Goal: Task Accomplishment & Management: Use online tool/utility

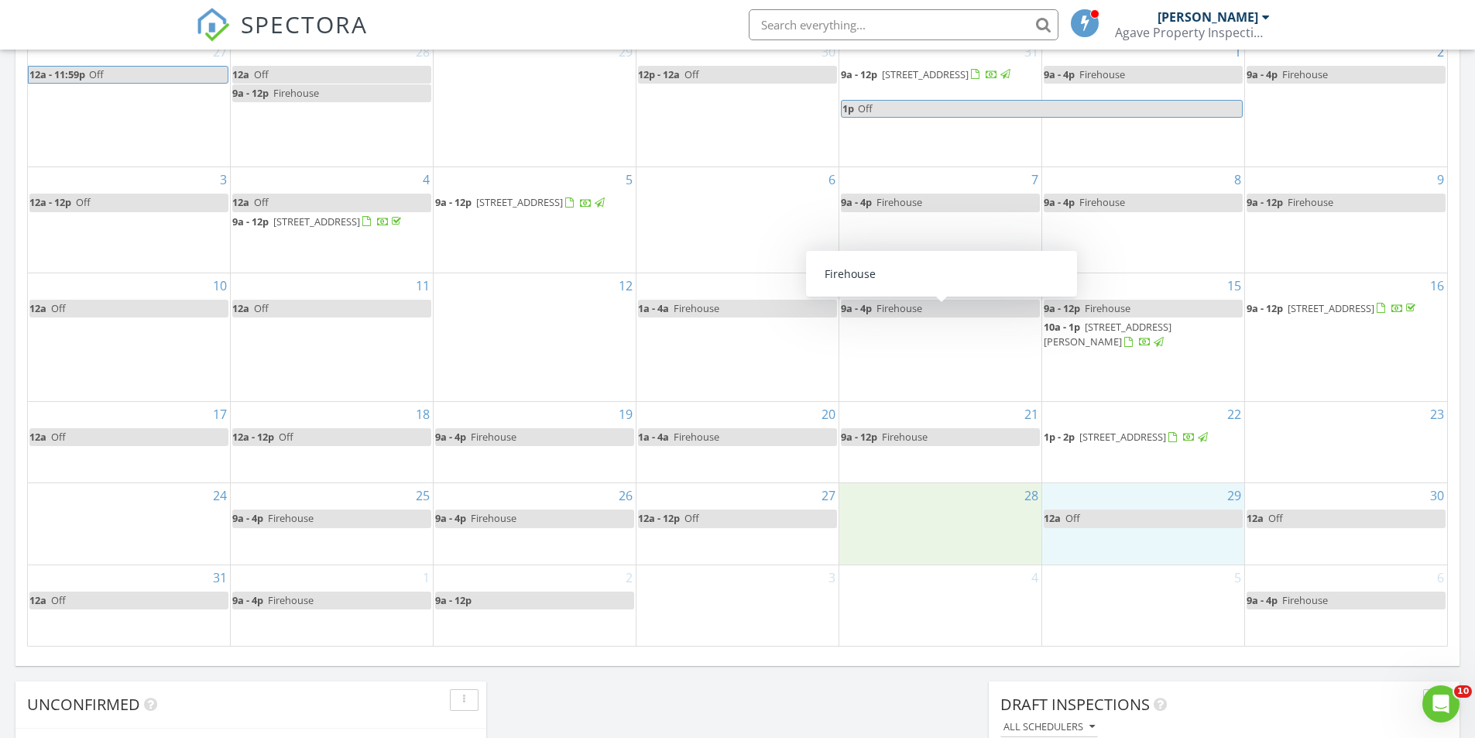
scroll to position [697, 0]
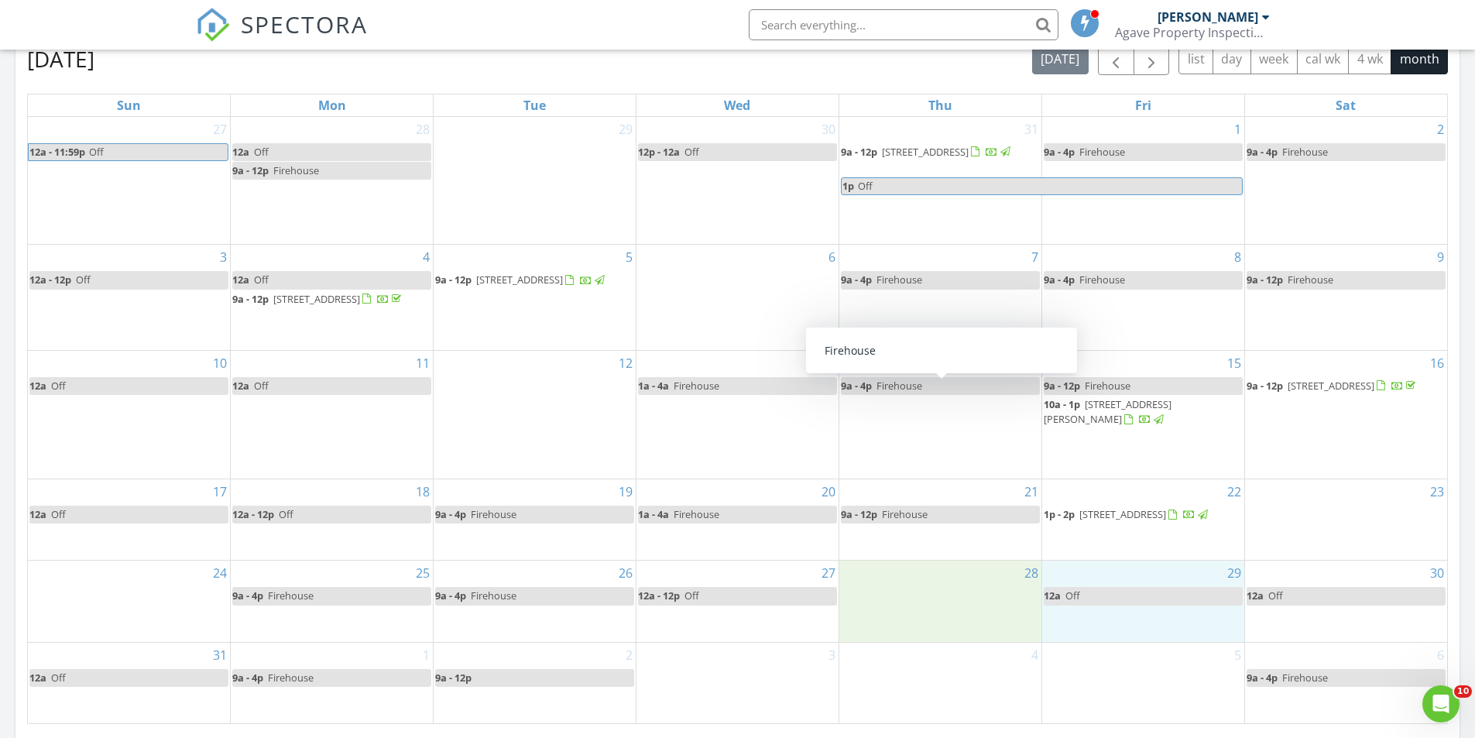
click at [767, 313] on div "6" at bounding box center [738, 297] width 202 height 105
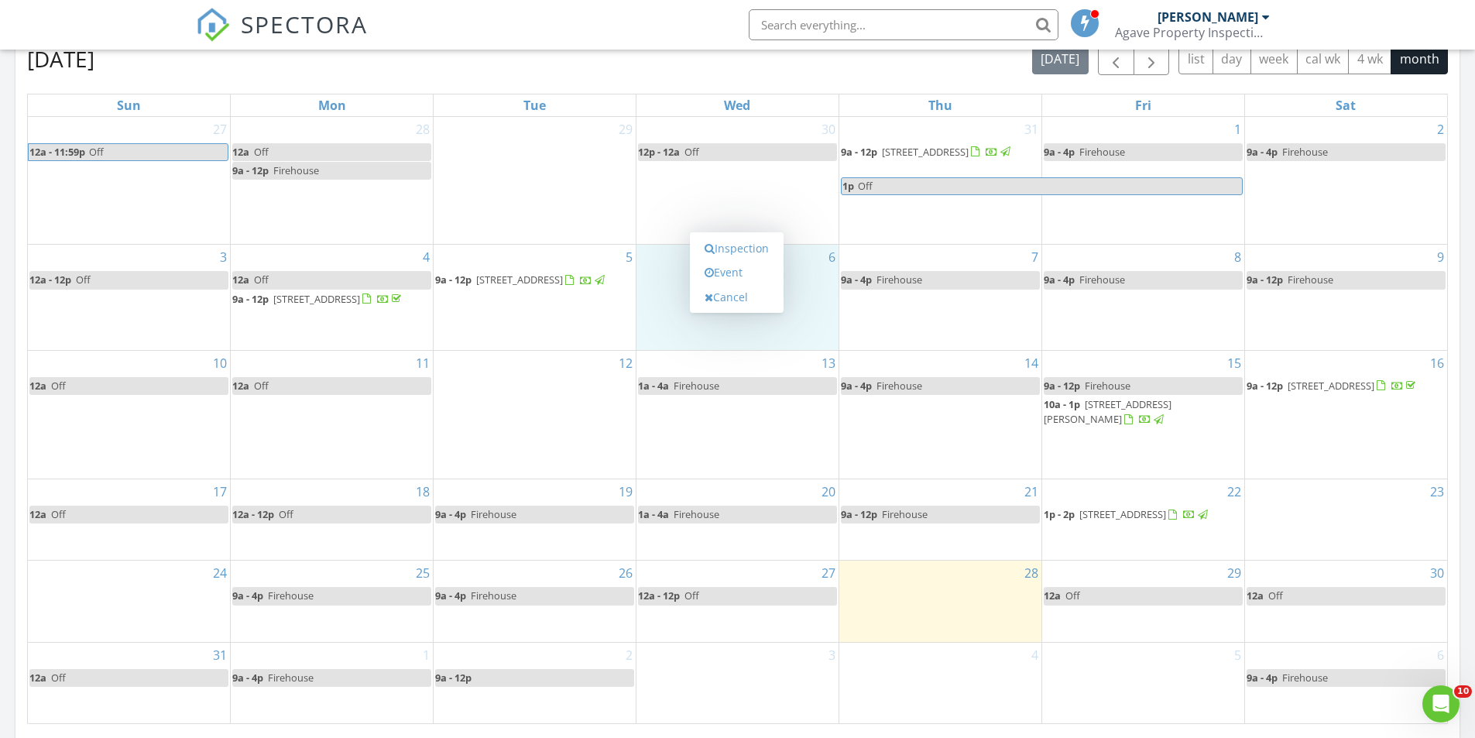
click at [977, 342] on div "7 9a - 4p Firehouse" at bounding box center [941, 297] width 202 height 105
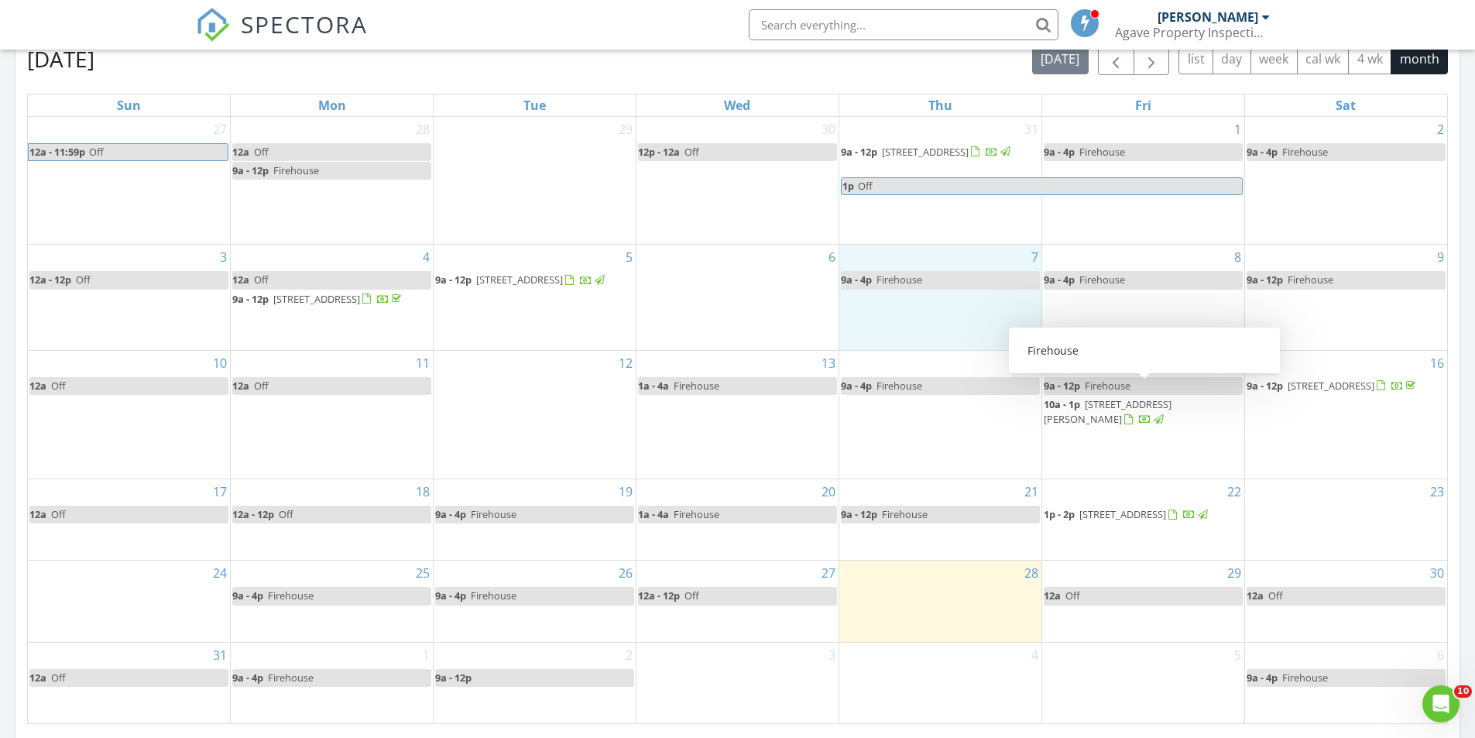
click at [1461, 352] on div "Today Eric Wiles 12:00 am Off Eric Wiles New Inspection New Quote Map + − Leafl…" at bounding box center [737, 209] width 1475 height 1410
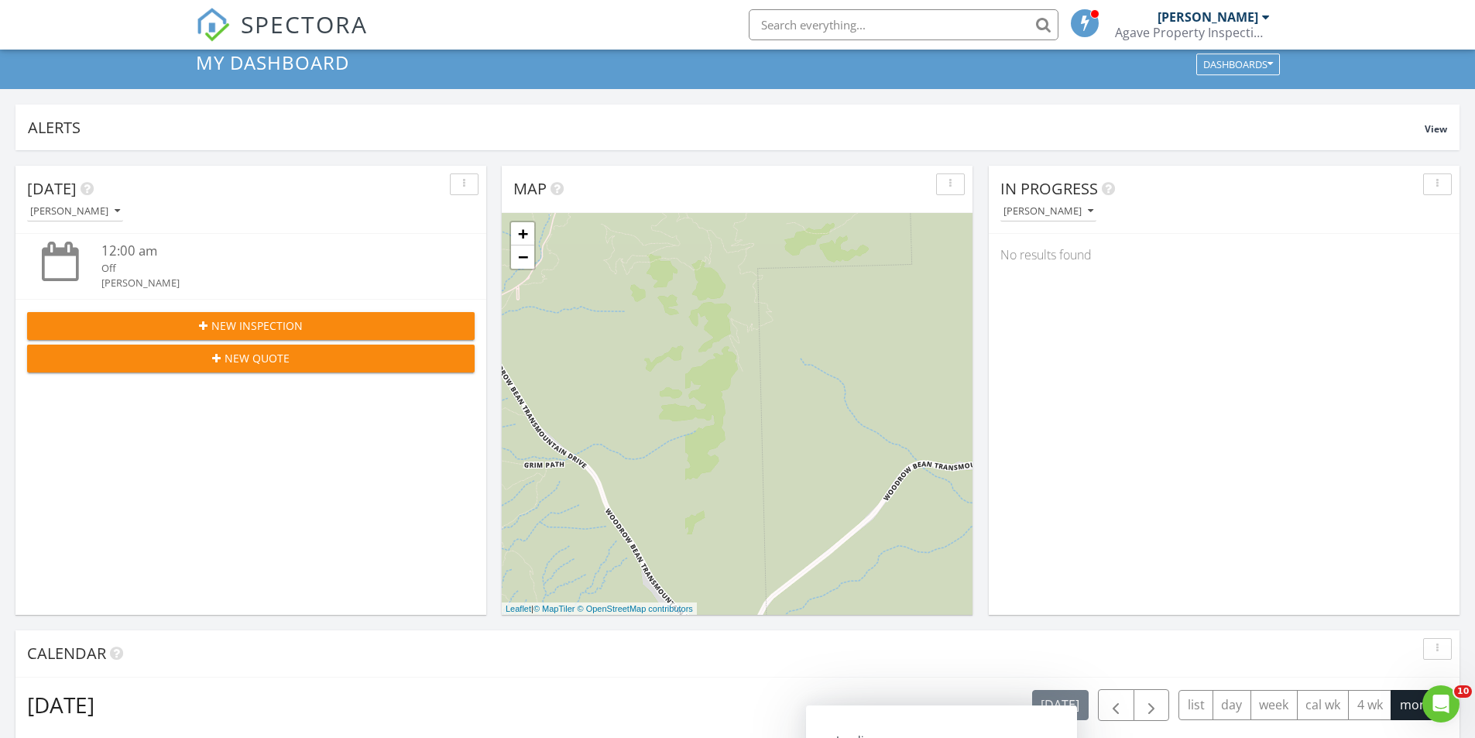
scroll to position [0, 0]
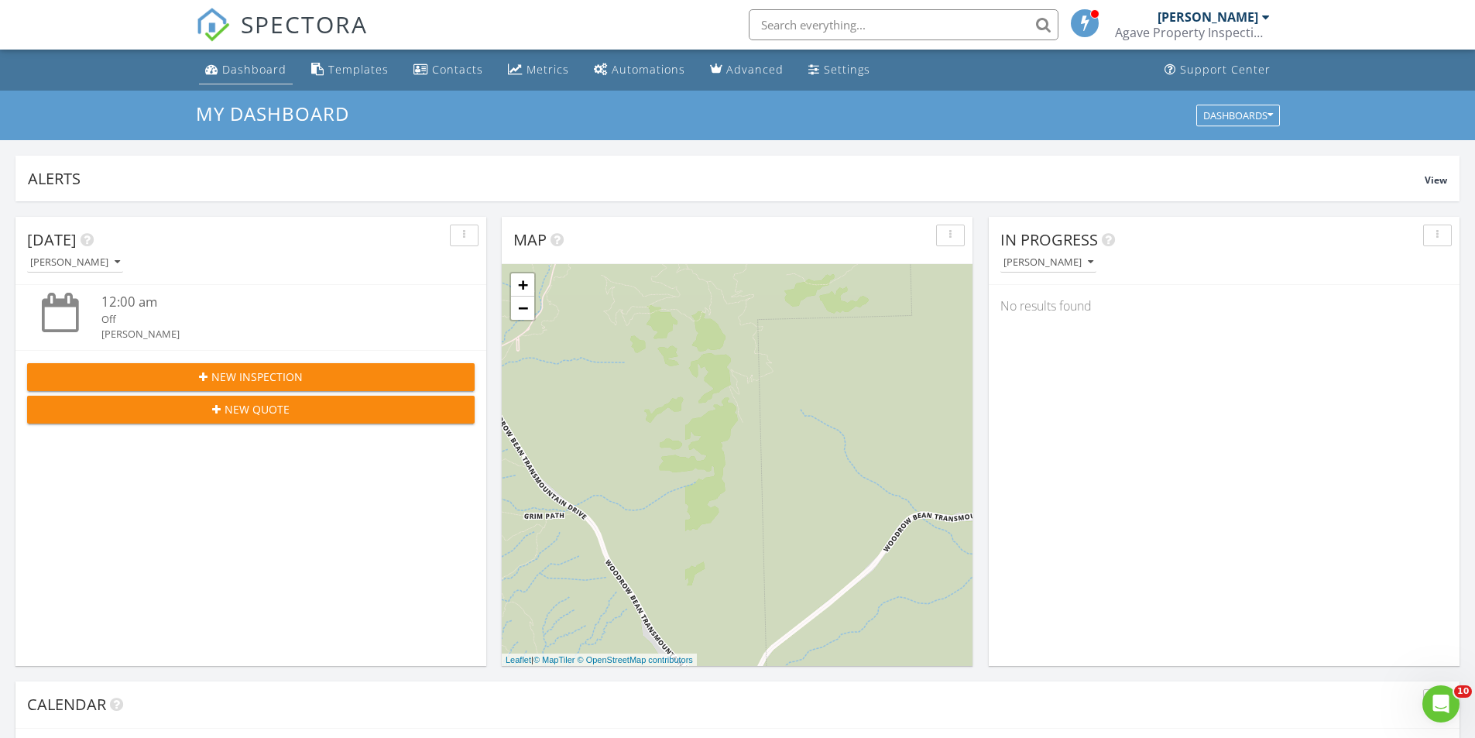
click at [250, 71] on div "Dashboard" at bounding box center [254, 69] width 64 height 15
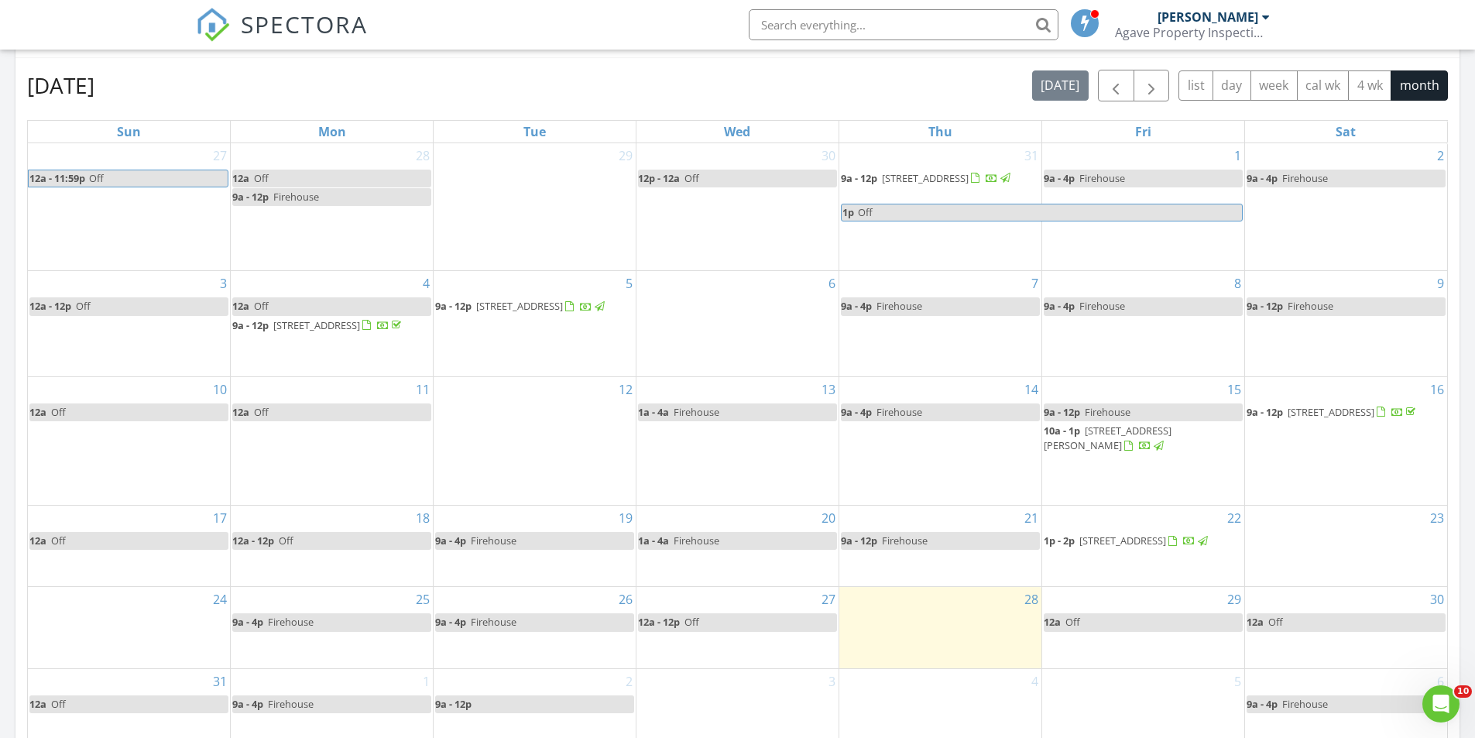
scroll to position [697, 0]
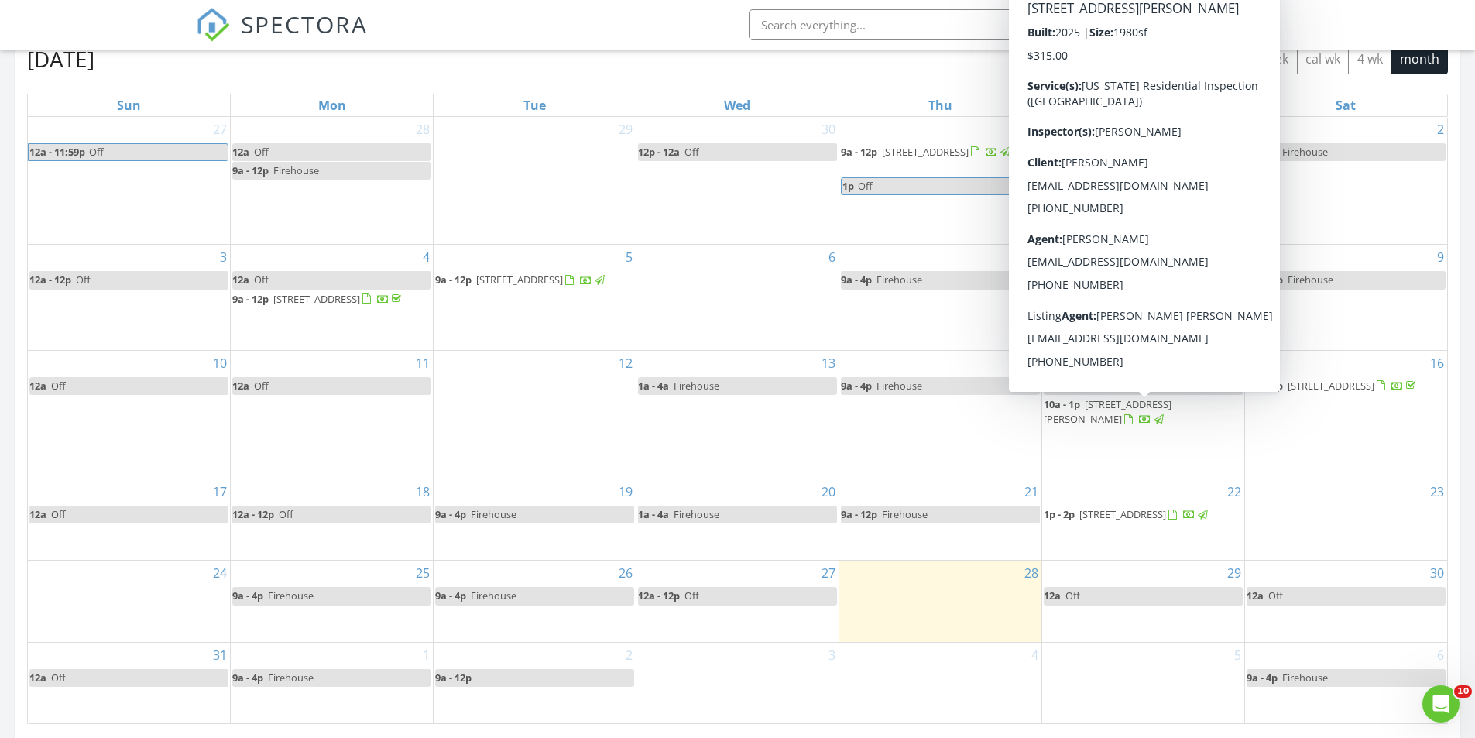
click at [1142, 419] on span "10a - 1p 6064 Cumin Park St, Santa Teresa 88008" at bounding box center [1143, 412] width 199 height 30
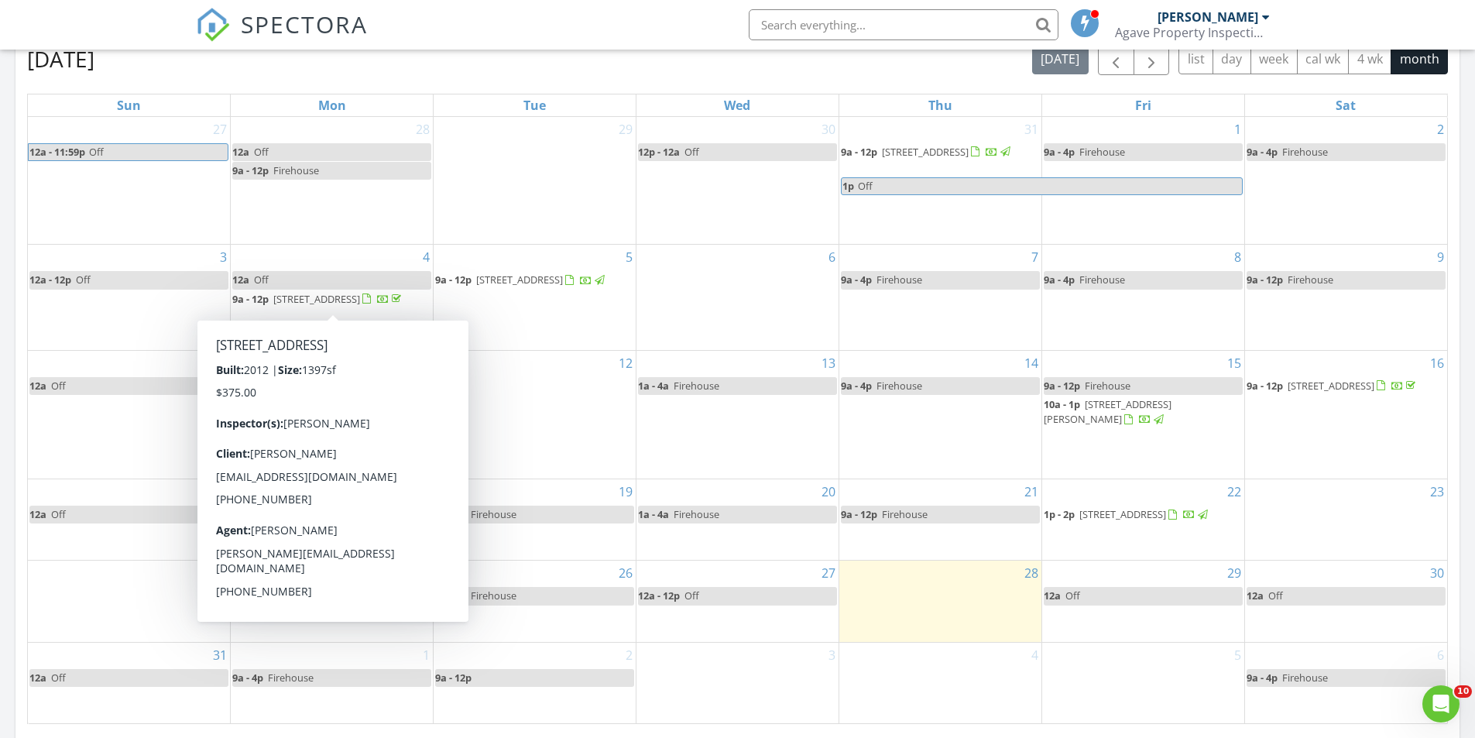
click at [360, 297] on span "3103 Rio Arriza Loop, Las Cruces 88012" at bounding box center [316, 299] width 87 height 14
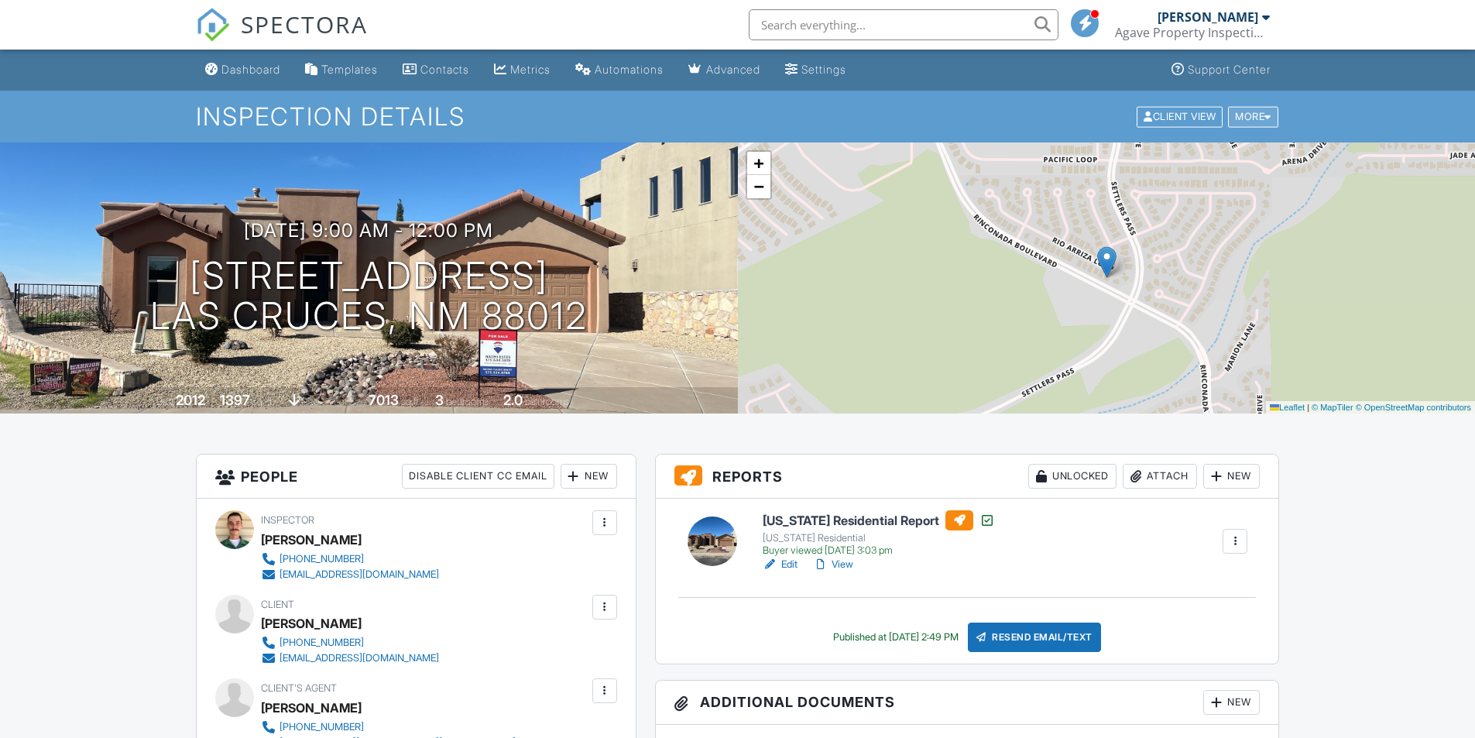
click at [1241, 109] on div "More" at bounding box center [1253, 116] width 50 height 21
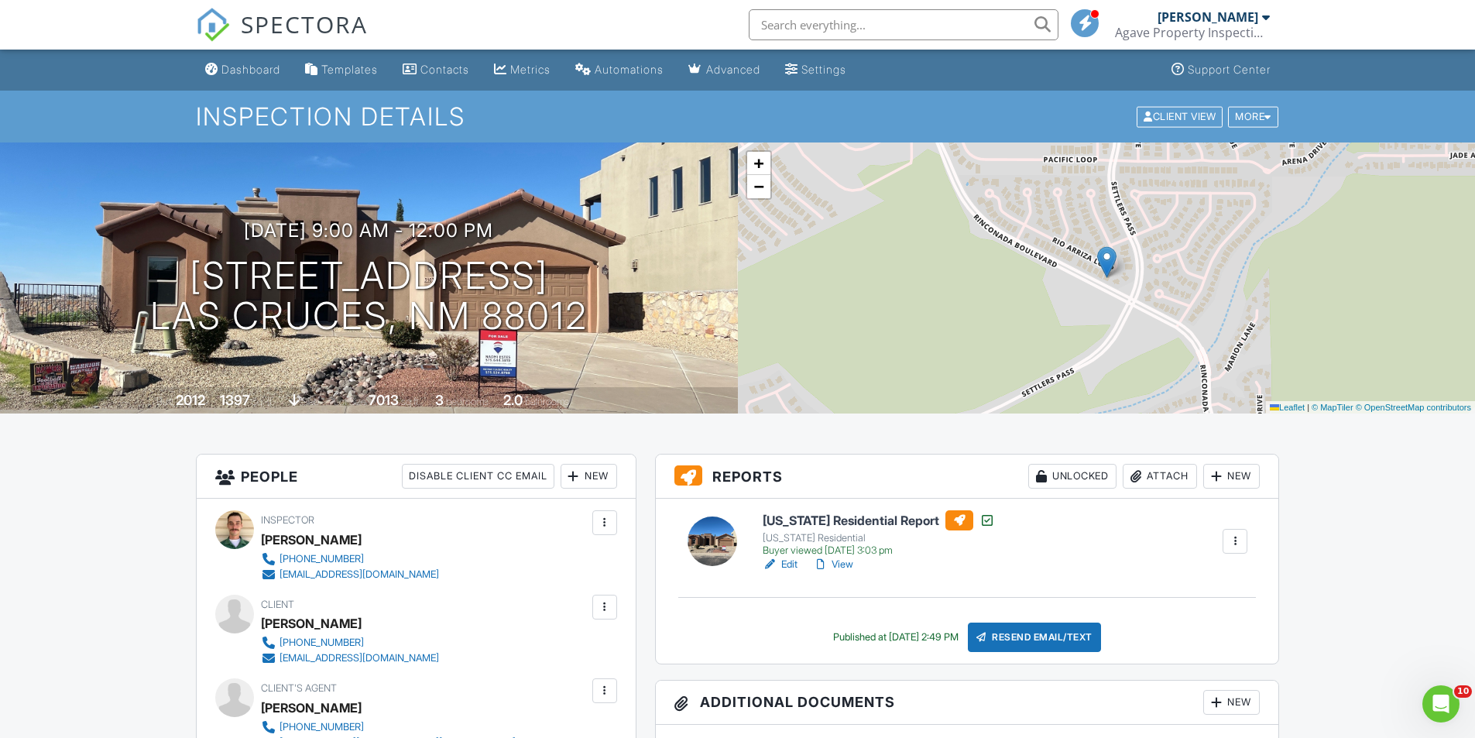
click at [836, 561] on link "View" at bounding box center [833, 564] width 40 height 15
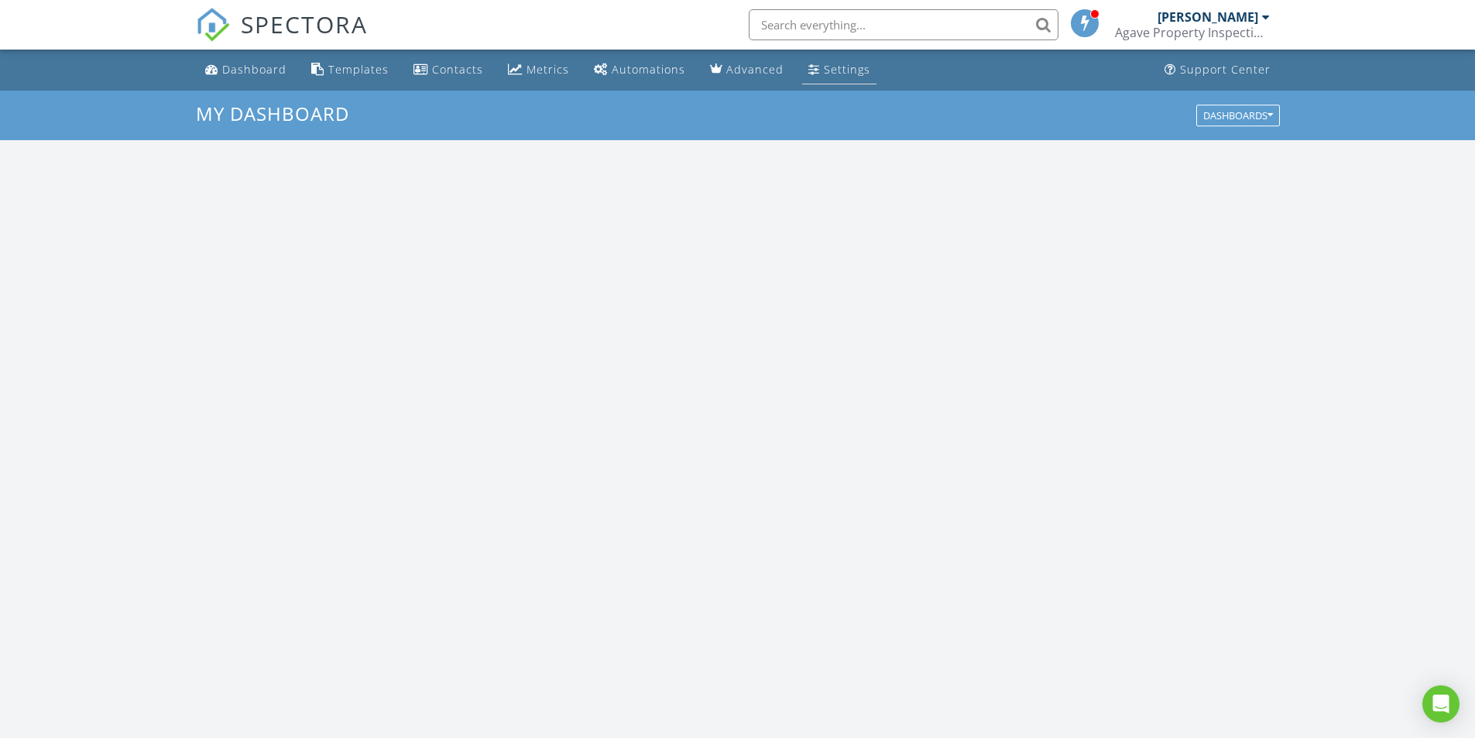
scroll to position [1434, 1499]
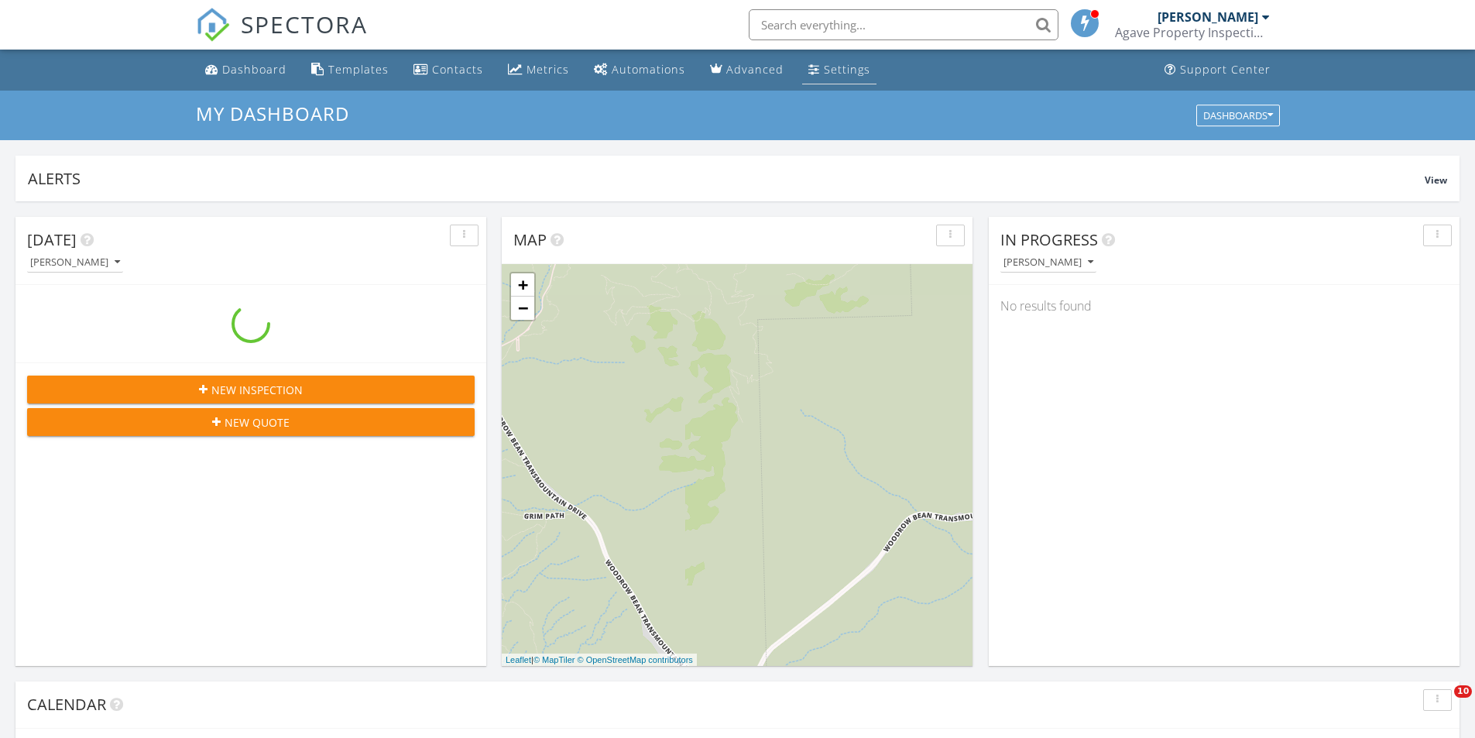
click at [856, 64] on div "Settings" at bounding box center [847, 69] width 46 height 15
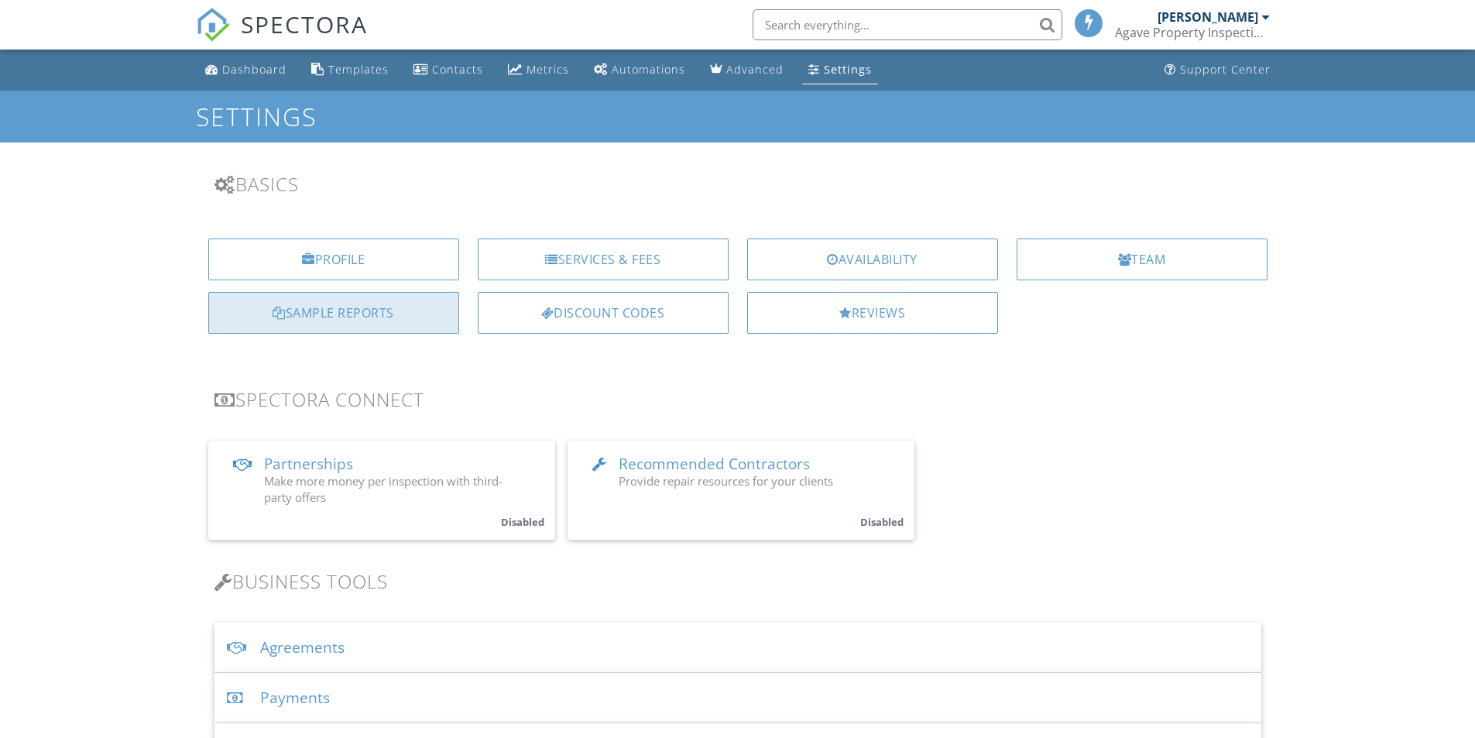
click at [367, 313] on div "Sample Reports" at bounding box center [333, 313] width 251 height 42
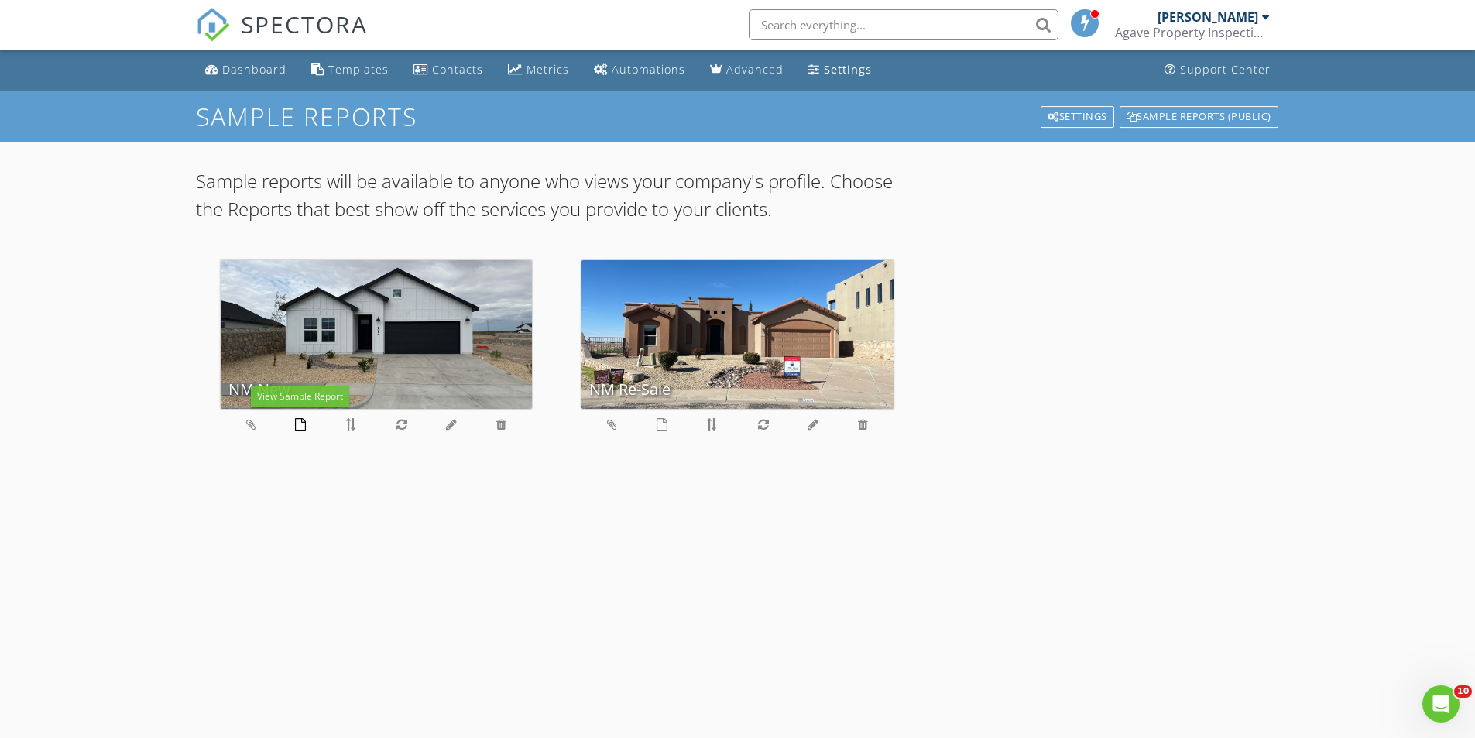
click at [301, 431] on icon at bounding box center [300, 424] width 11 height 12
click at [664, 429] on icon at bounding box center [662, 424] width 11 height 12
click at [500, 414] on div at bounding box center [377, 427] width 312 height 37
click at [500, 426] on icon at bounding box center [501, 424] width 10 height 12
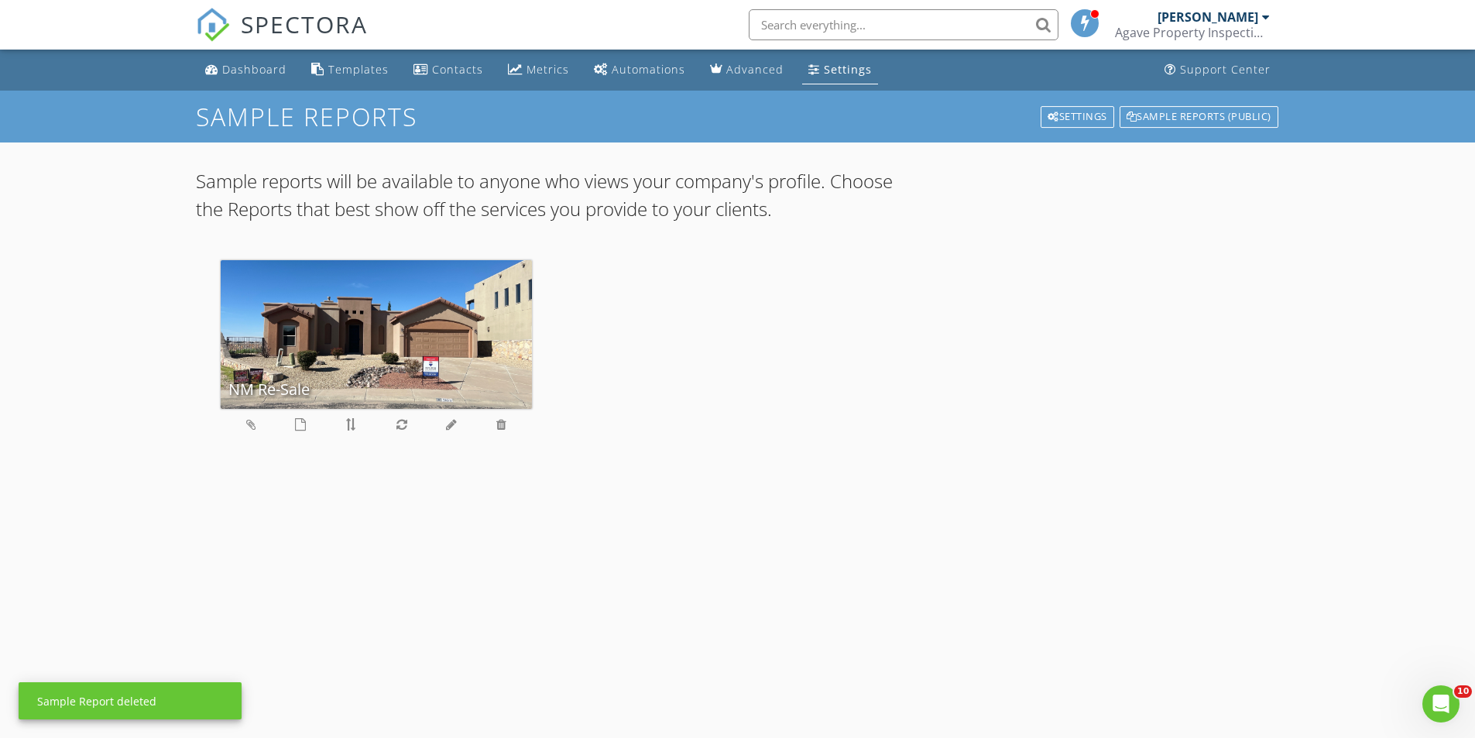
click at [500, 422] on icon at bounding box center [501, 424] width 10 height 12
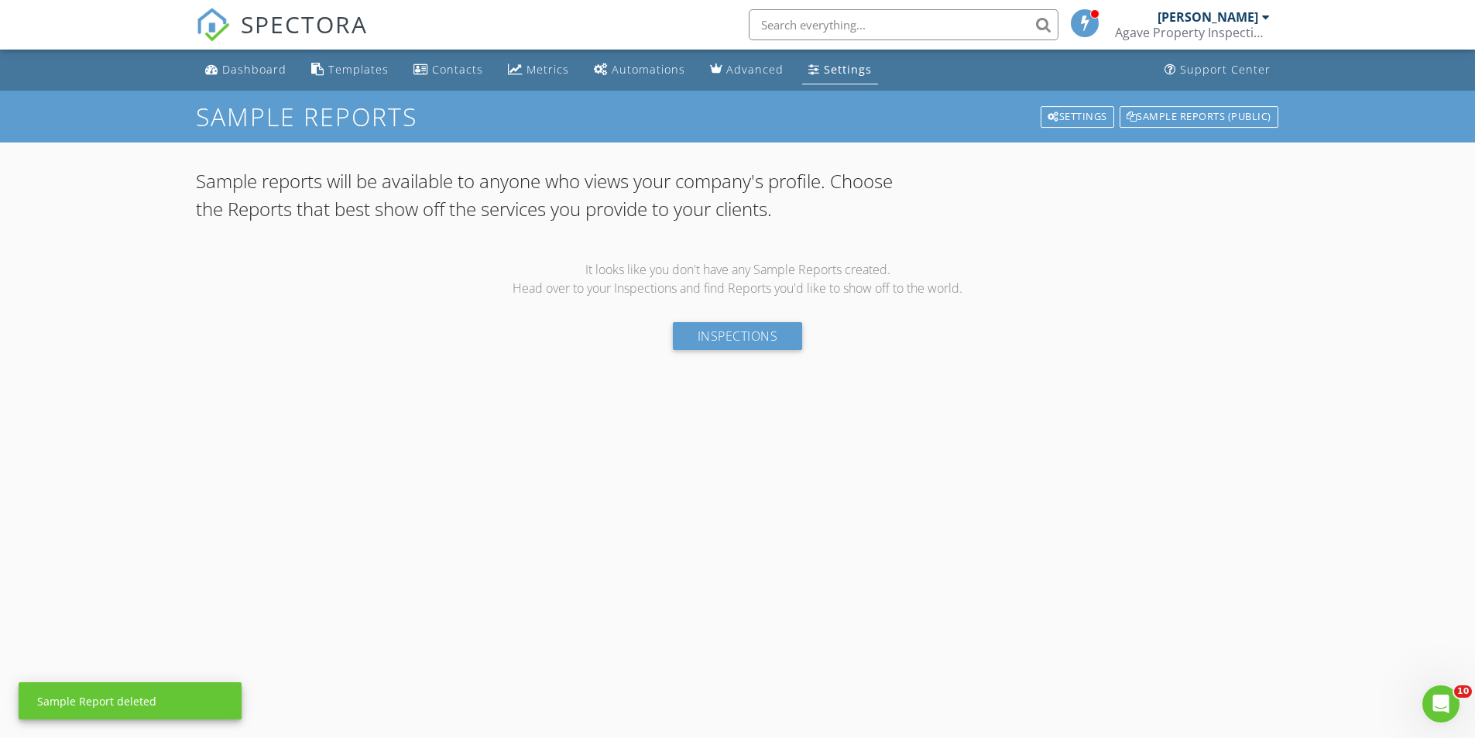
click at [263, 17] on span "SPECTORA" at bounding box center [304, 24] width 127 height 33
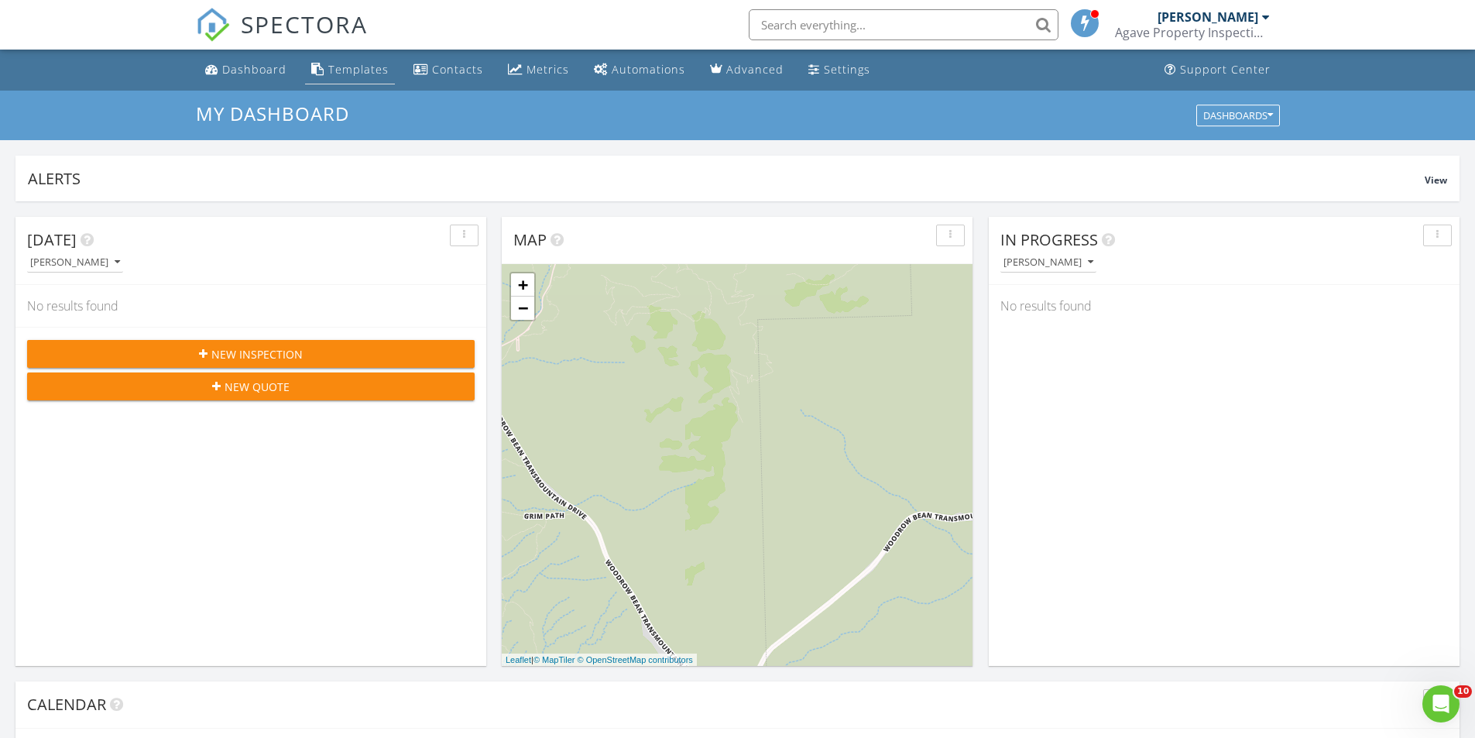
click at [358, 67] on div "Templates" at bounding box center [358, 69] width 60 height 15
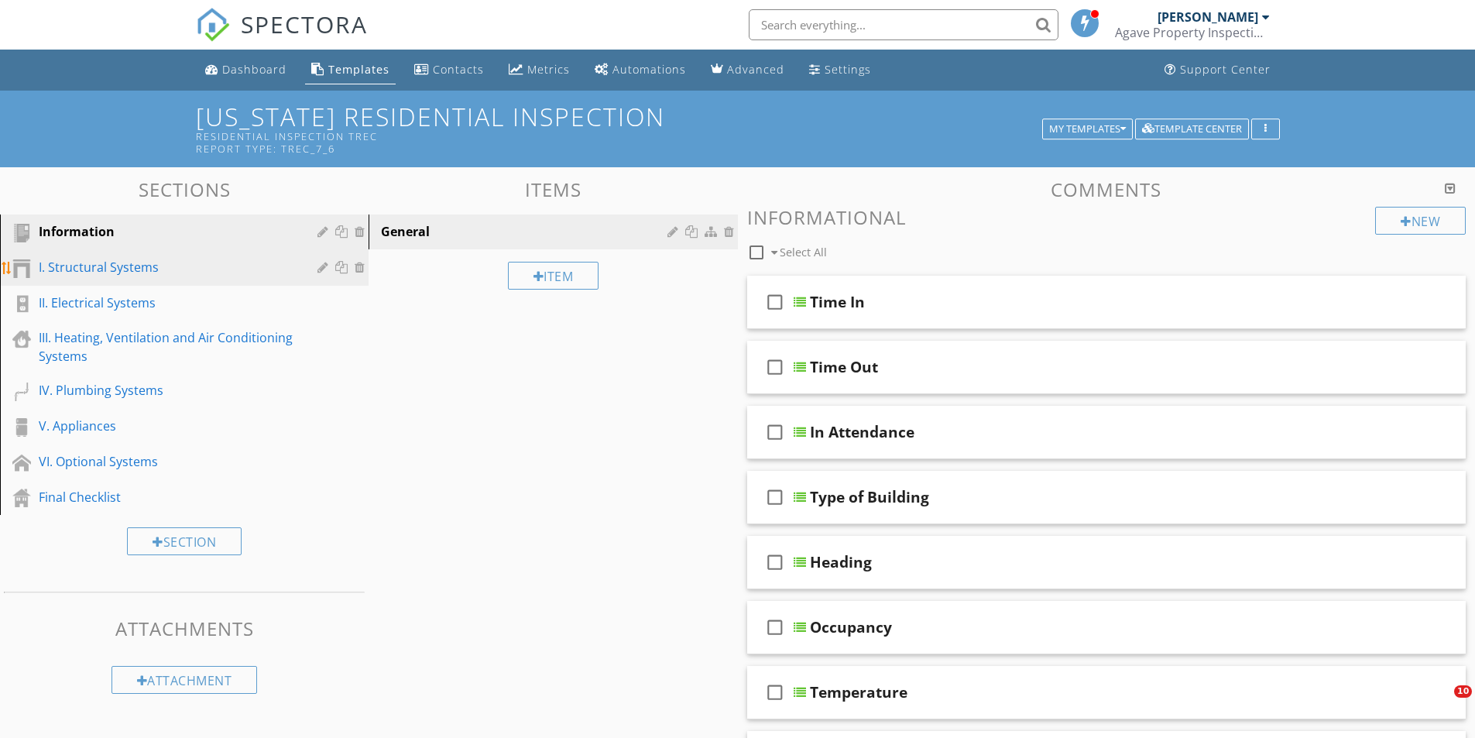
click at [240, 283] on link "I. Structural Systems" at bounding box center [187, 268] width 364 height 36
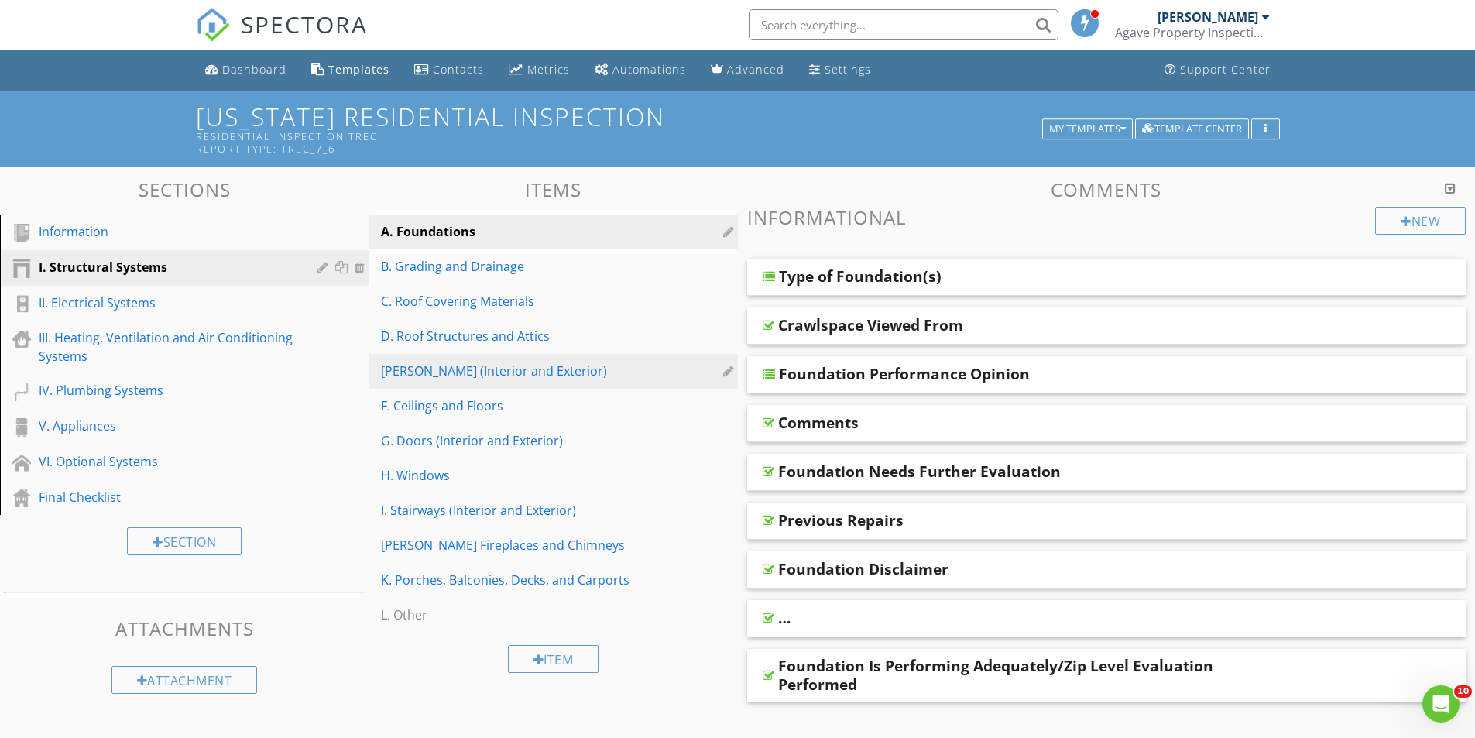
click at [520, 366] on div "[PERSON_NAME] (Interior and Exterior)" at bounding box center [526, 371] width 290 height 19
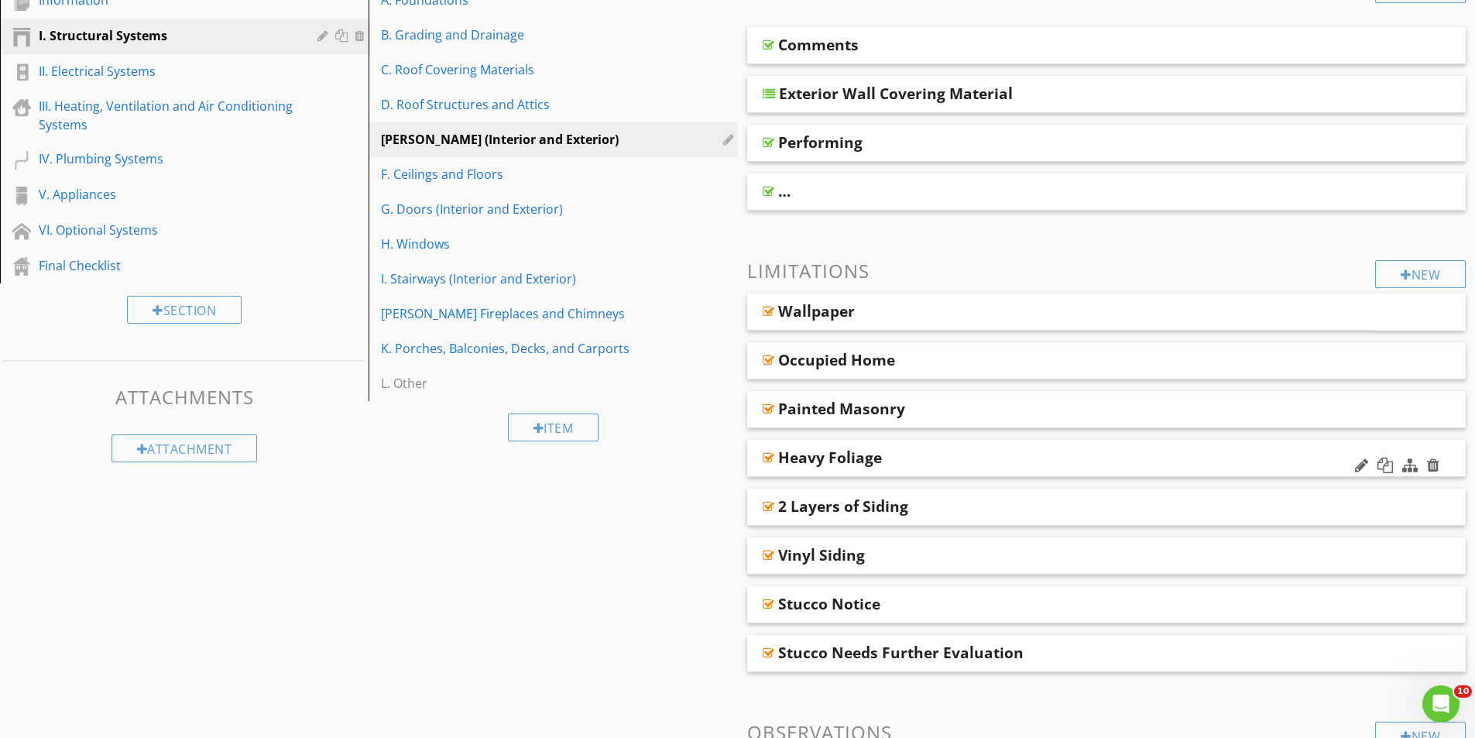
scroll to position [232, 0]
click at [898, 610] on div "Stucco Notice" at bounding box center [1036, 603] width 516 height 19
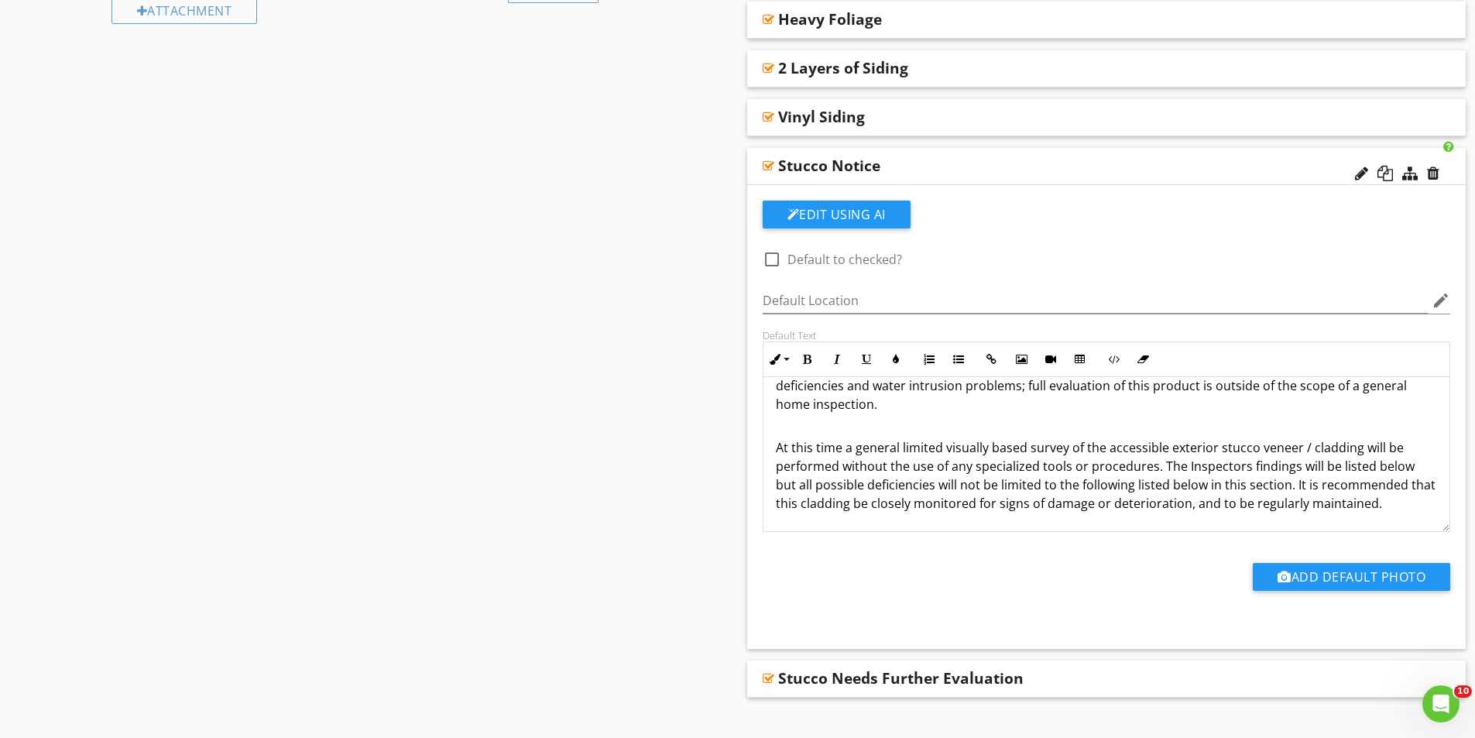
scroll to position [697, 0]
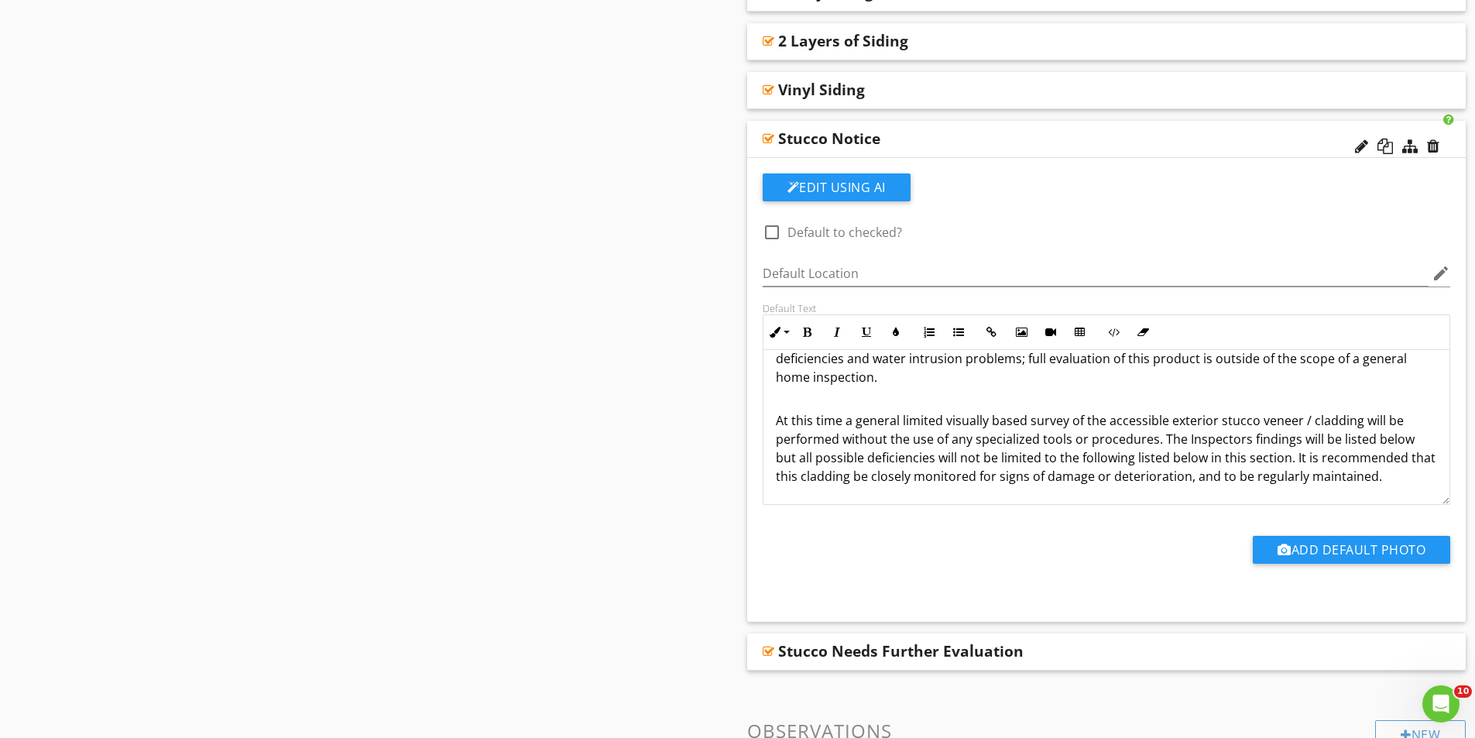
click at [1303, 488] on div "There is a stucco type product installed as the exterior veneer / cladding for …" at bounding box center [1107, 399] width 687 height 211
click at [900, 187] on button "Edit Using AI" at bounding box center [837, 187] width 148 height 28
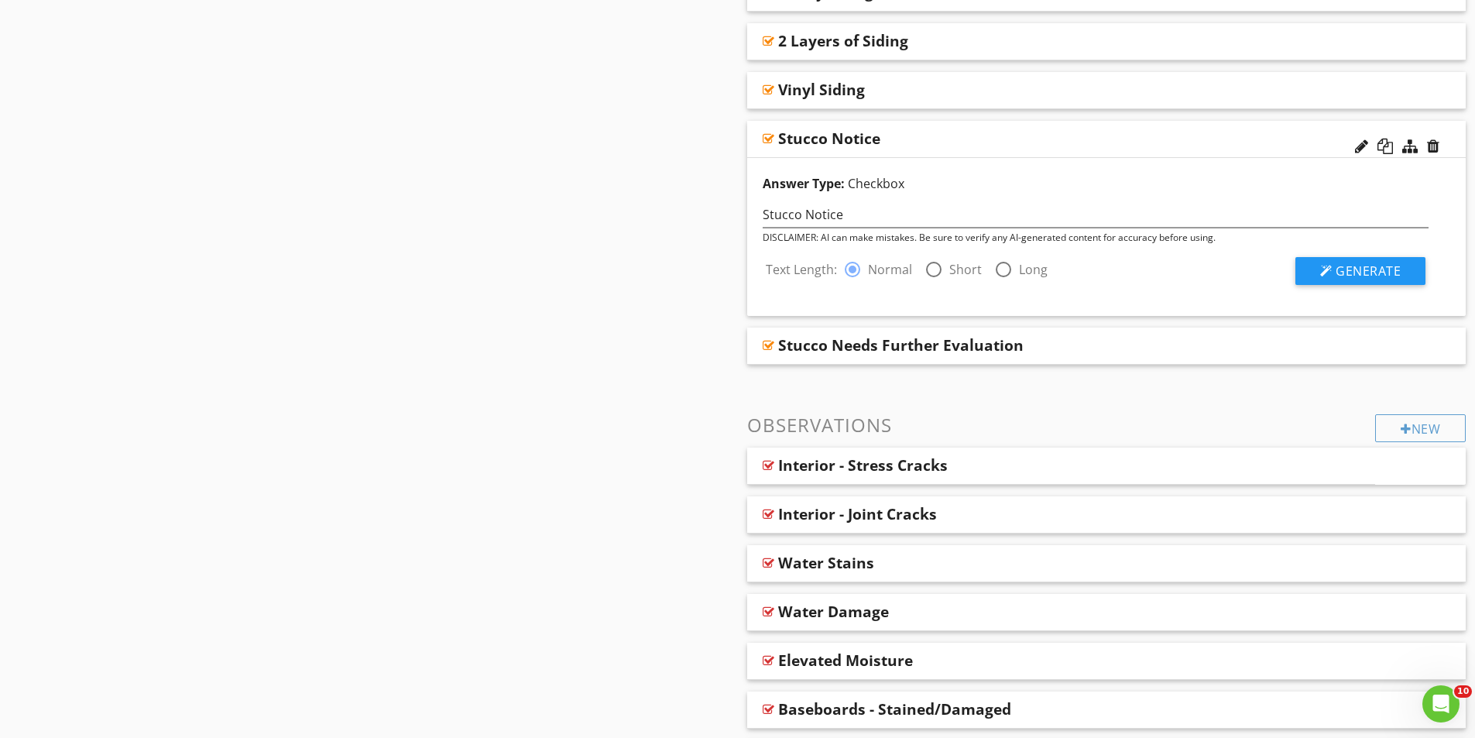
click at [1354, 148] on div at bounding box center [1397, 147] width 91 height 37
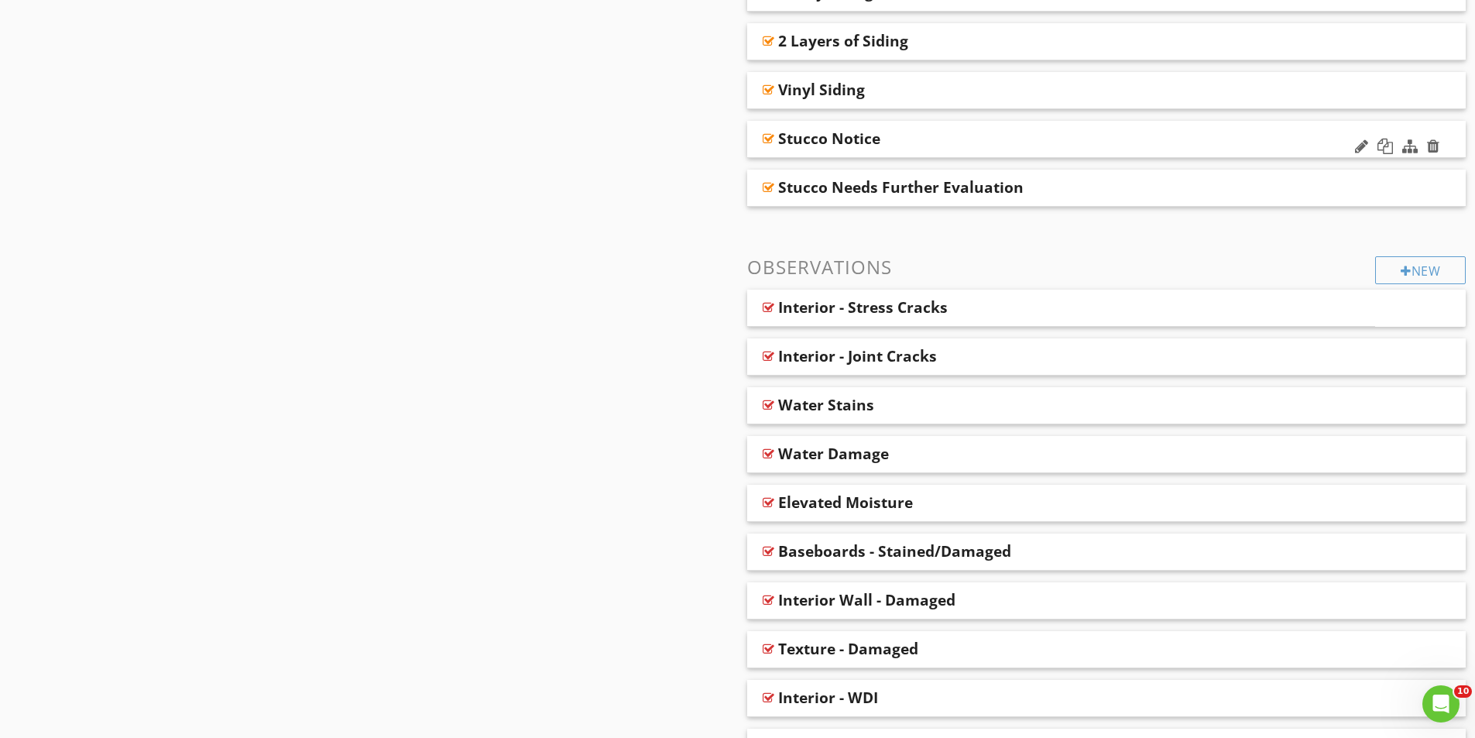
click at [1319, 142] on div "Stucco Notice" at bounding box center [1106, 139] width 719 height 37
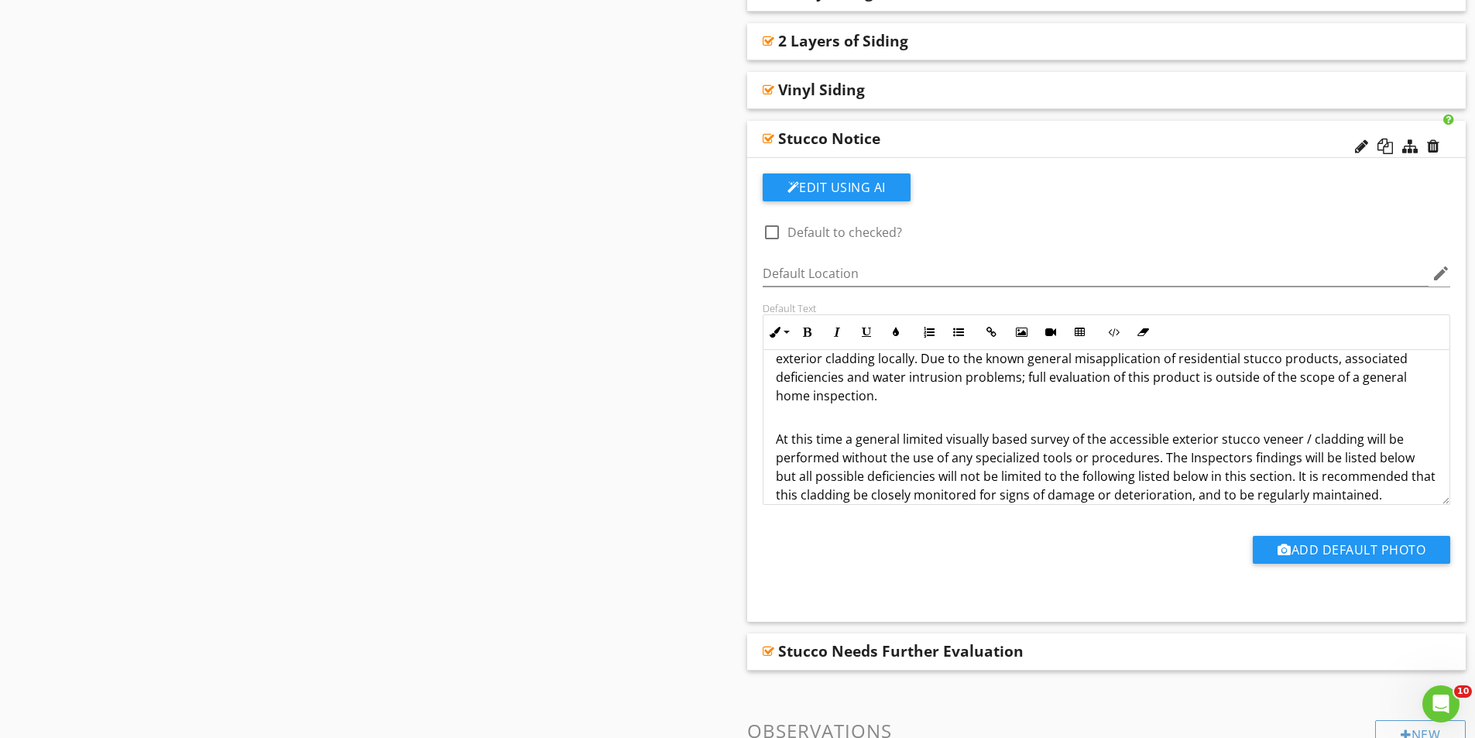
scroll to position [57, 0]
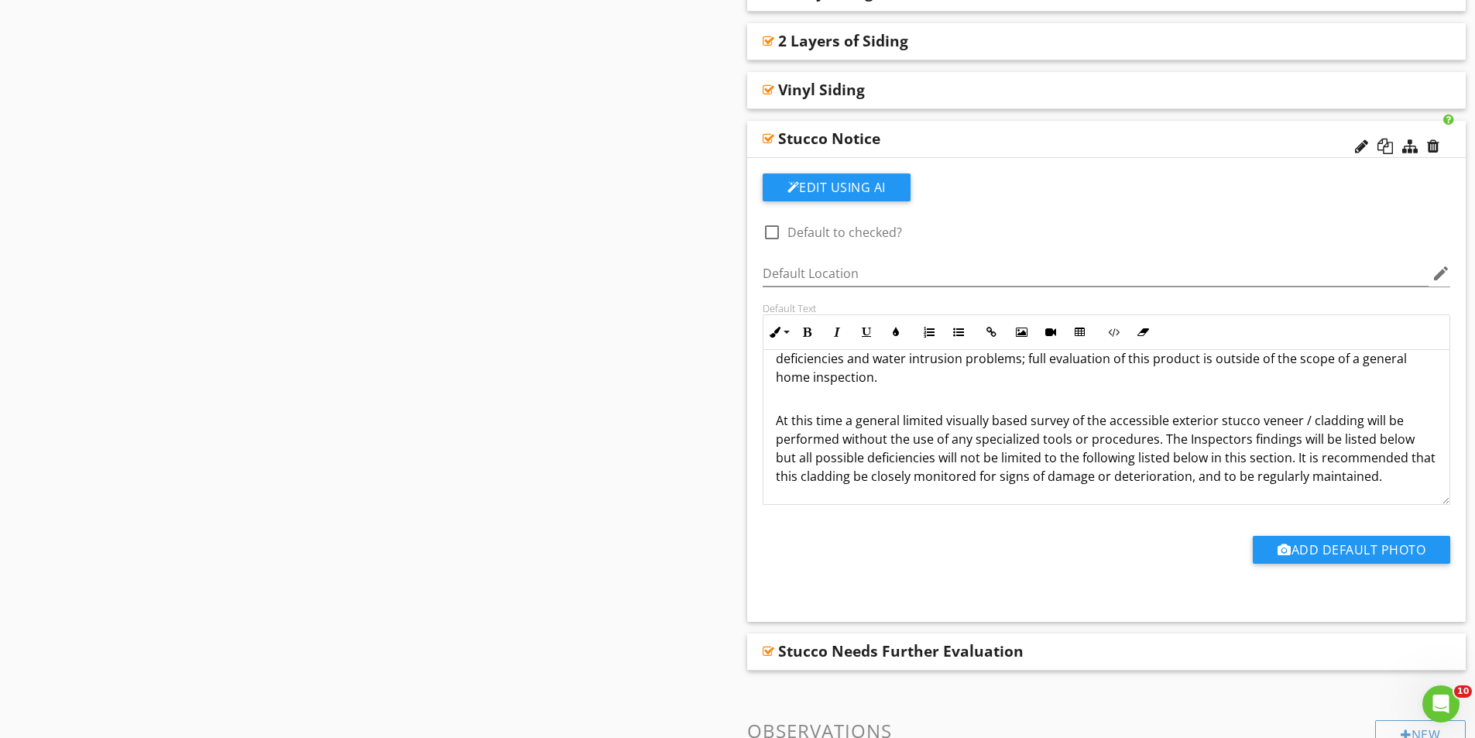
click at [1409, 483] on p "At this time a general limited visually based survey of the accessible exterior…" at bounding box center [1107, 439] width 662 height 93
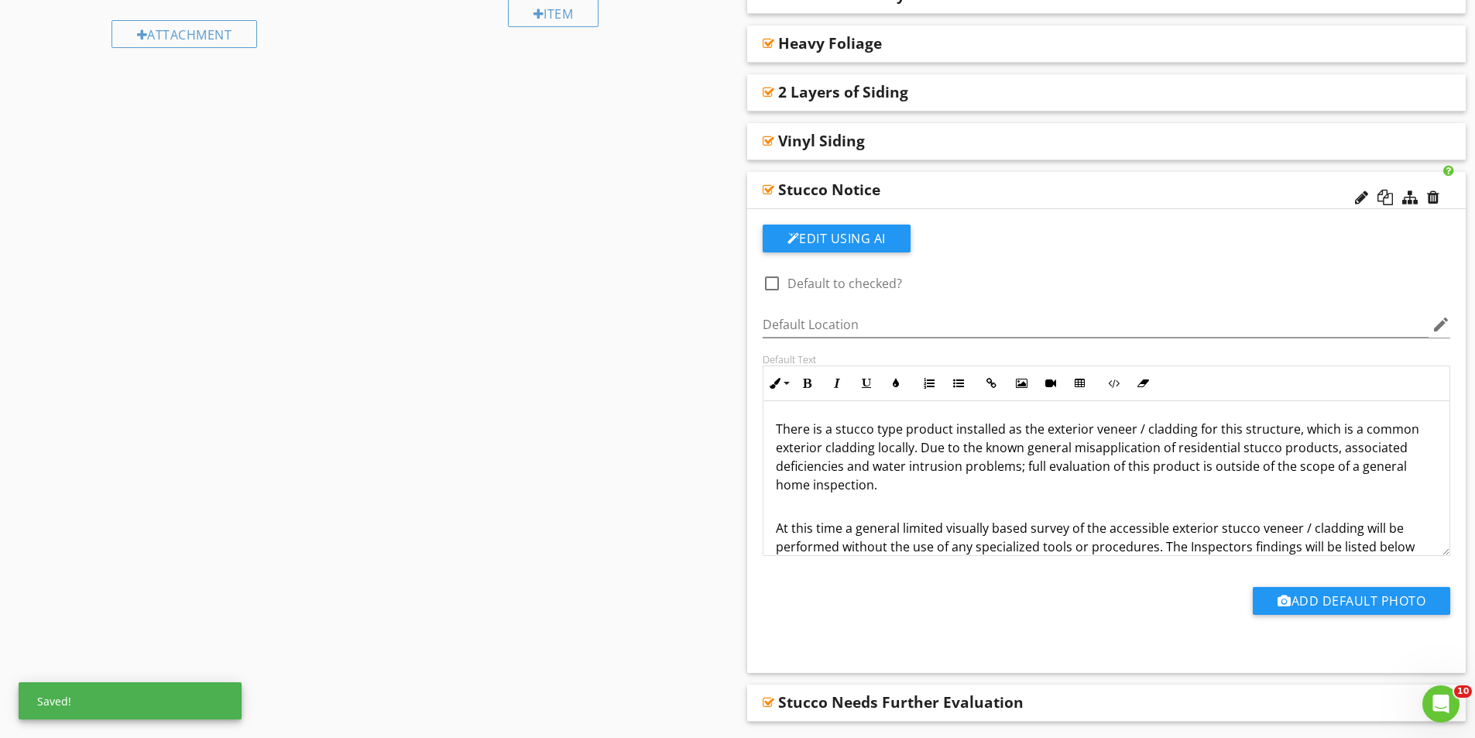
scroll to position [620, 0]
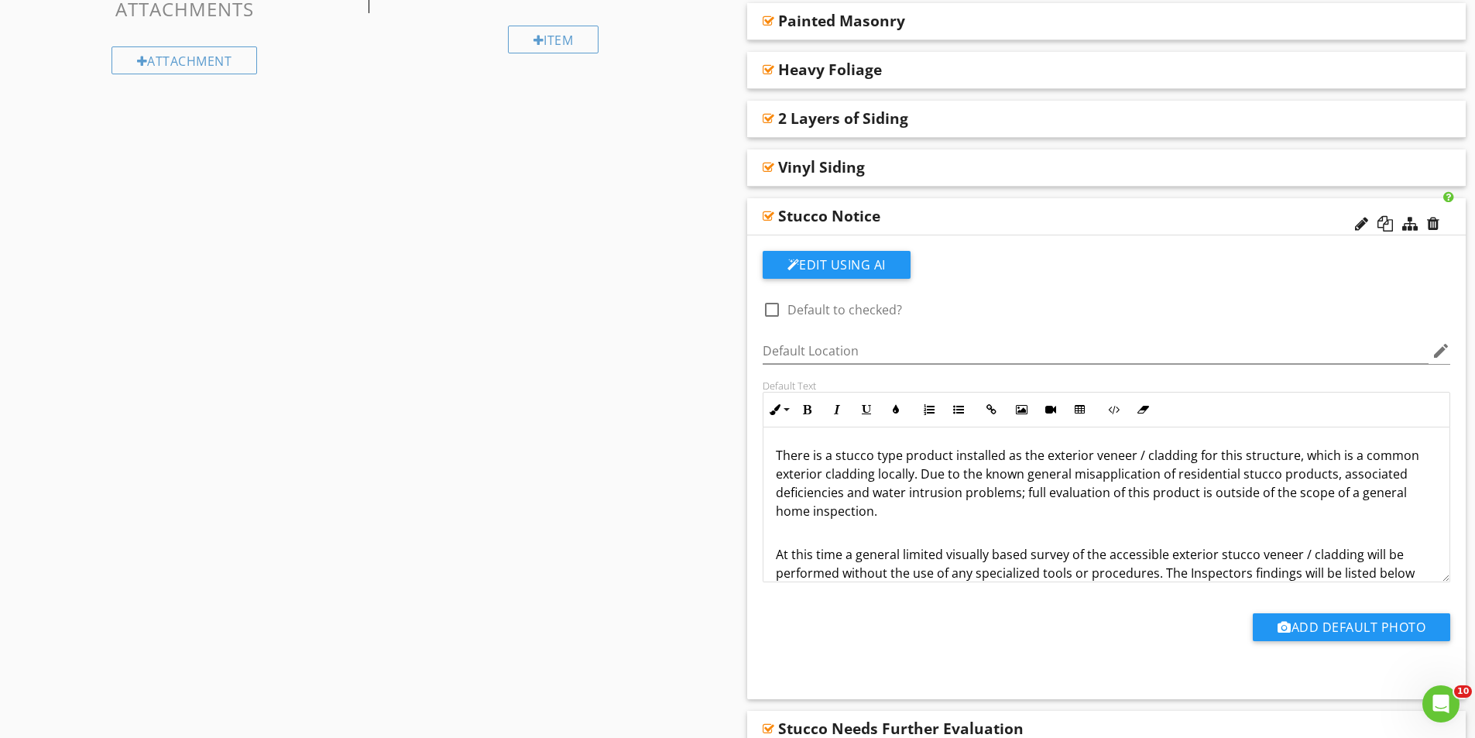
drag, startPoint x: 921, startPoint y: 477, endPoint x: 909, endPoint y: 479, distance: 11.7
click at [909, 479] on p "There is a stucco type product installed as the exterior veneer / cladding for …" at bounding box center [1107, 483] width 662 height 74
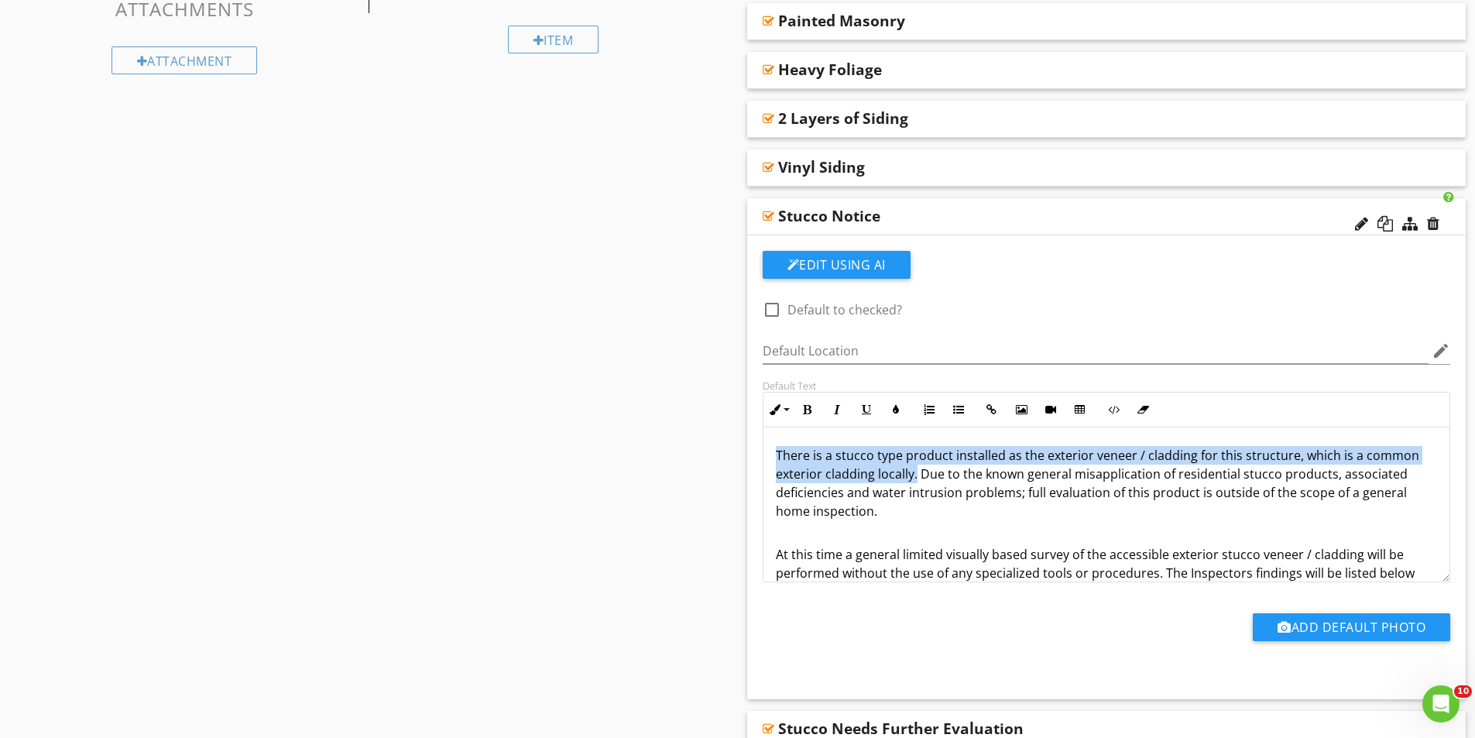
drag, startPoint x: 915, startPoint y: 476, endPoint x: 761, endPoint y: 448, distance: 156.5
click at [763, 448] on div "There is a stucco type product installed as the exterior veneer / cladding for …" at bounding box center [1107, 505] width 689 height 155
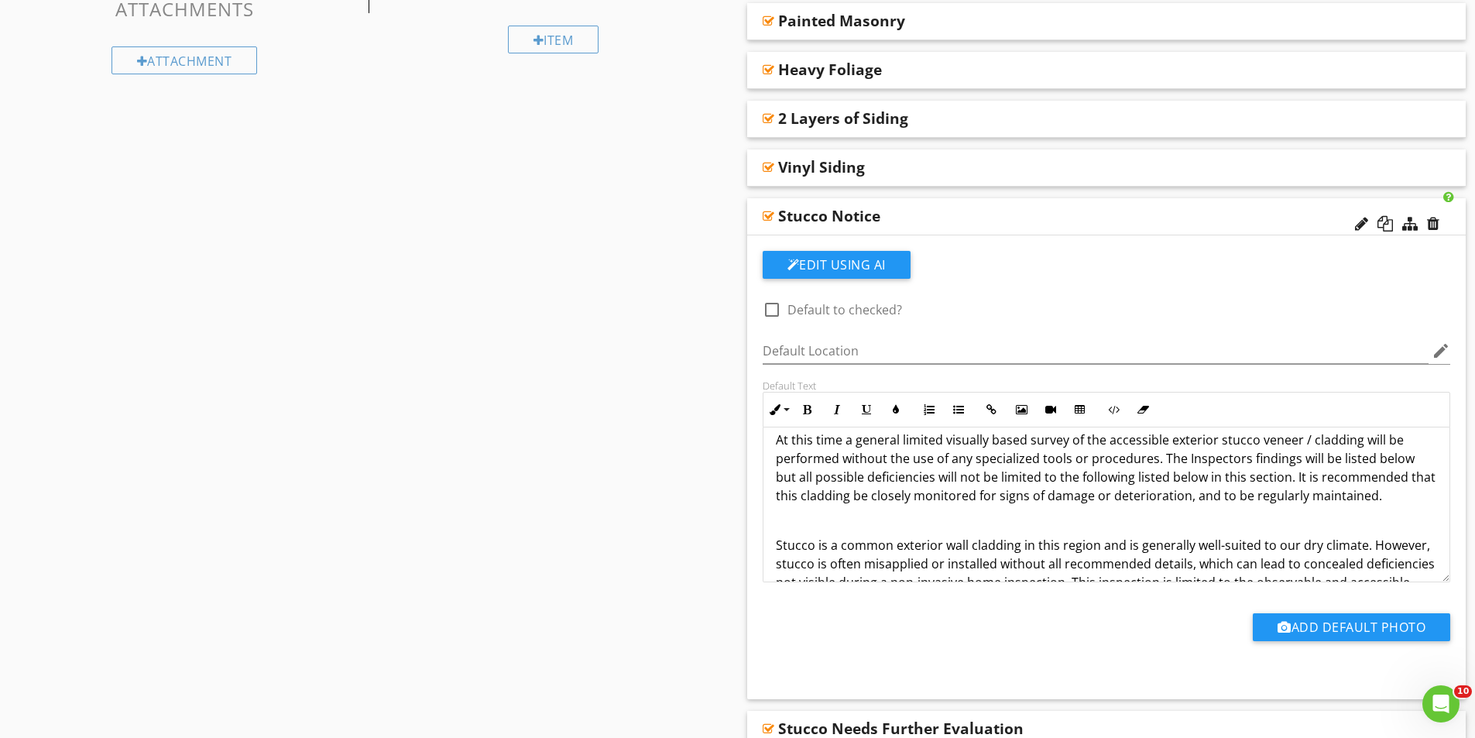
scroll to position [0, 0]
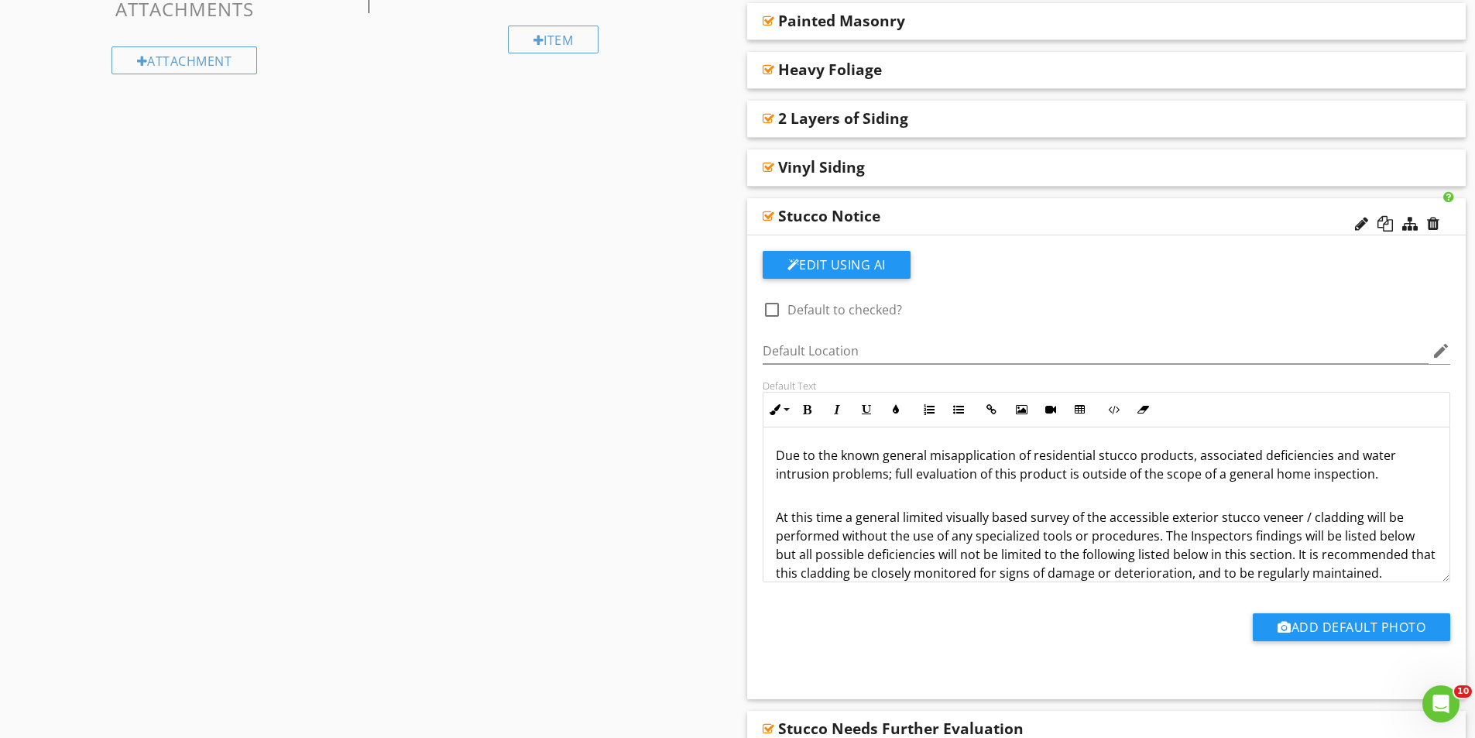
drag, startPoint x: 1375, startPoint y: 474, endPoint x: 679, endPoint y: 425, distance: 697.2
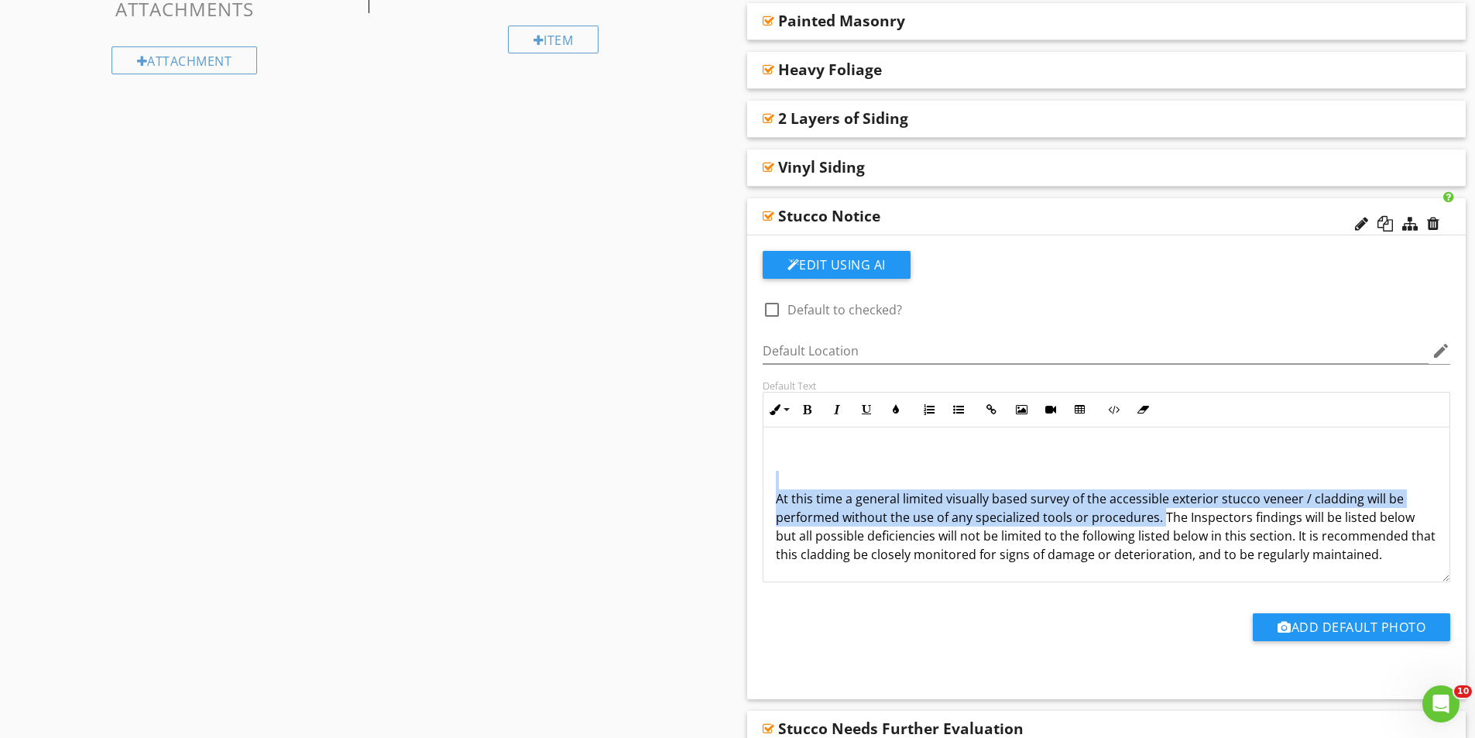
drag, startPoint x: 1158, startPoint y: 517, endPoint x: 639, endPoint y: 475, distance: 520.6
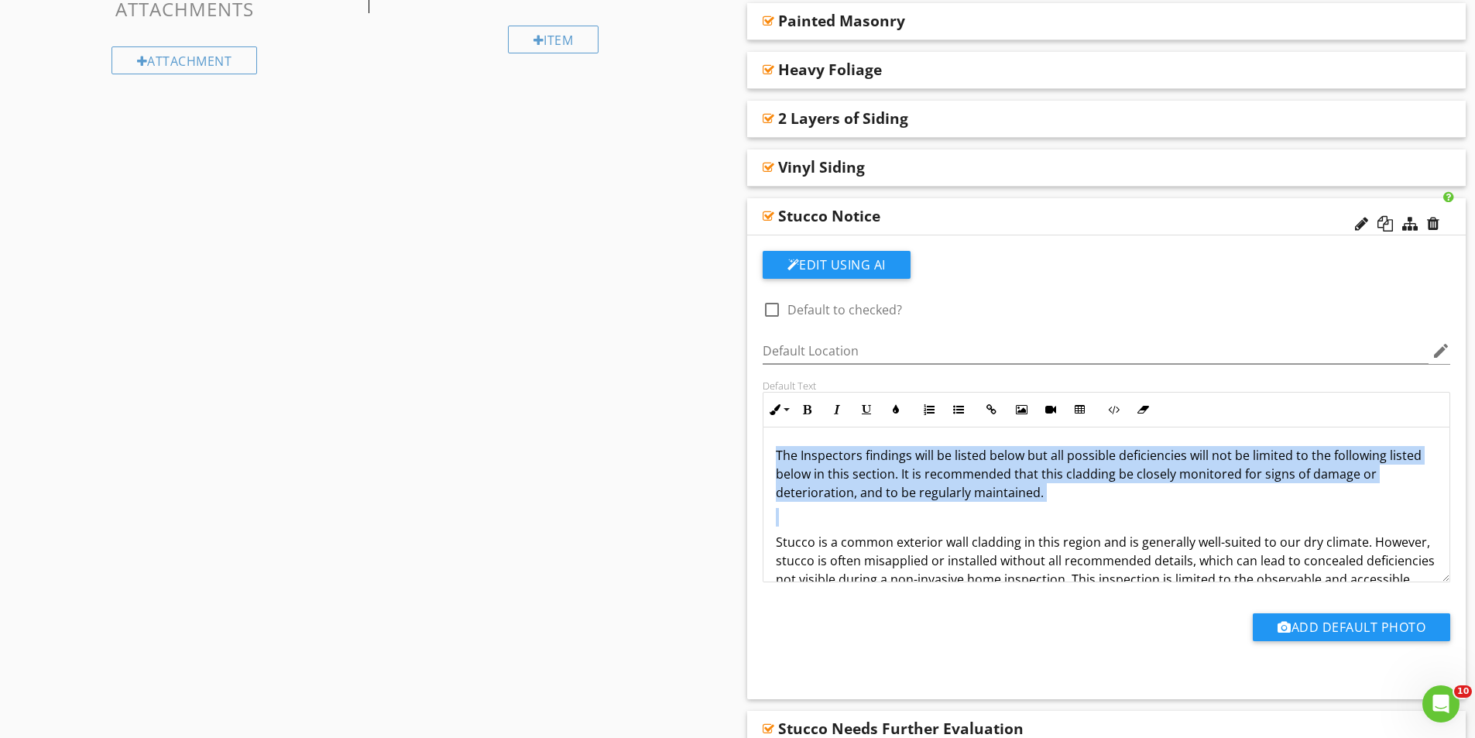
drag, startPoint x: 1149, startPoint y: 502, endPoint x: 698, endPoint y: 417, distance: 458.7
copy p "The Inspectors findings will be listed below but all possible deficiencies will…"
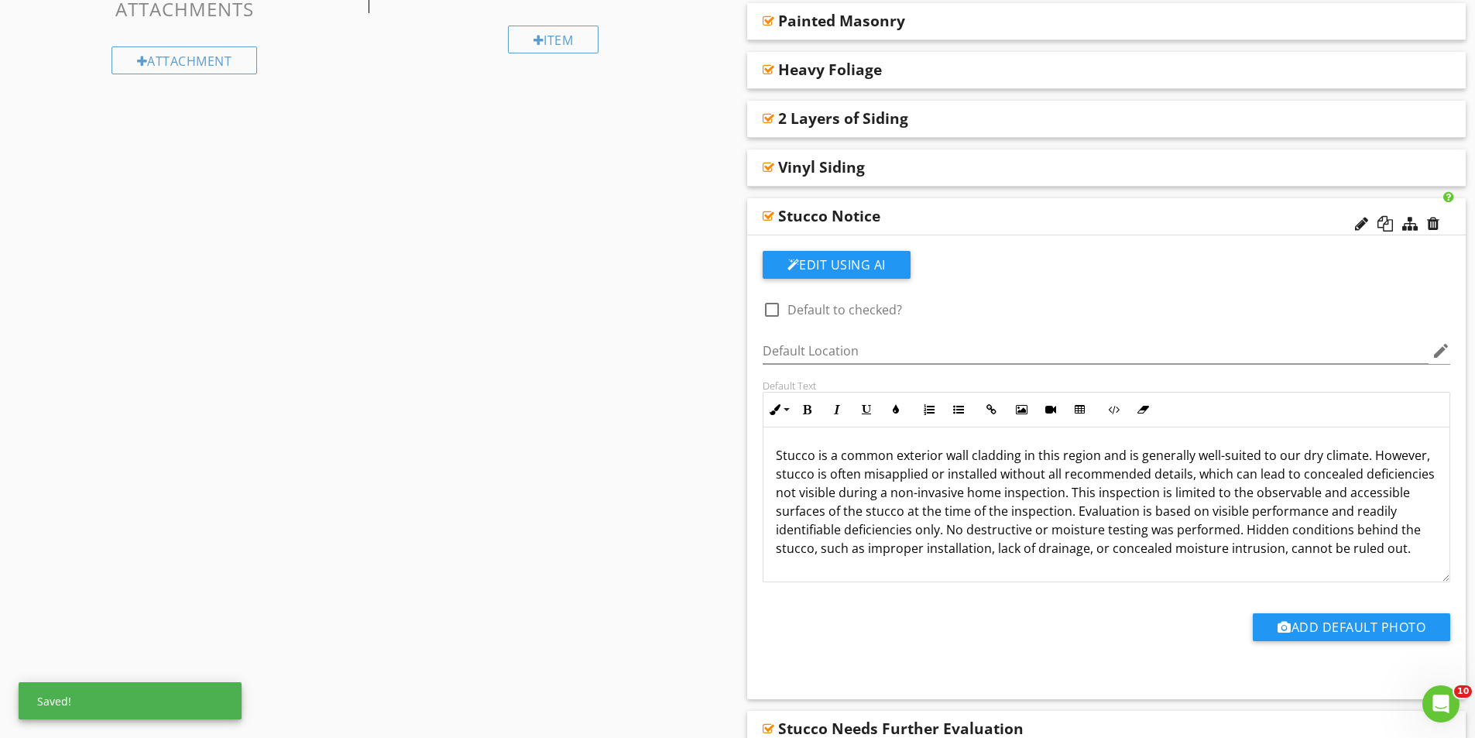
click at [1415, 551] on p "Stucco is a common exterior wall cladding in this region and is generally well-…" at bounding box center [1107, 502] width 662 height 112
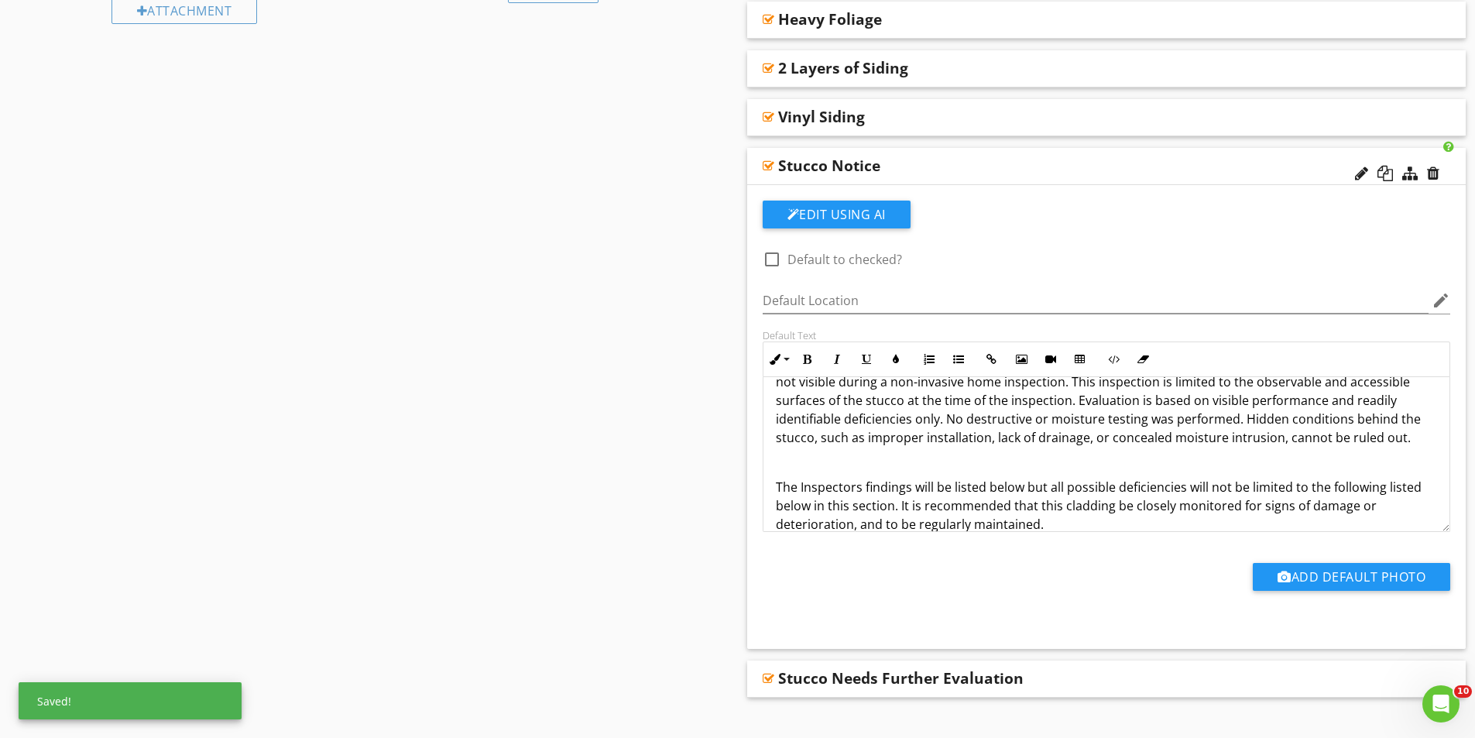
scroll to position [697, 0]
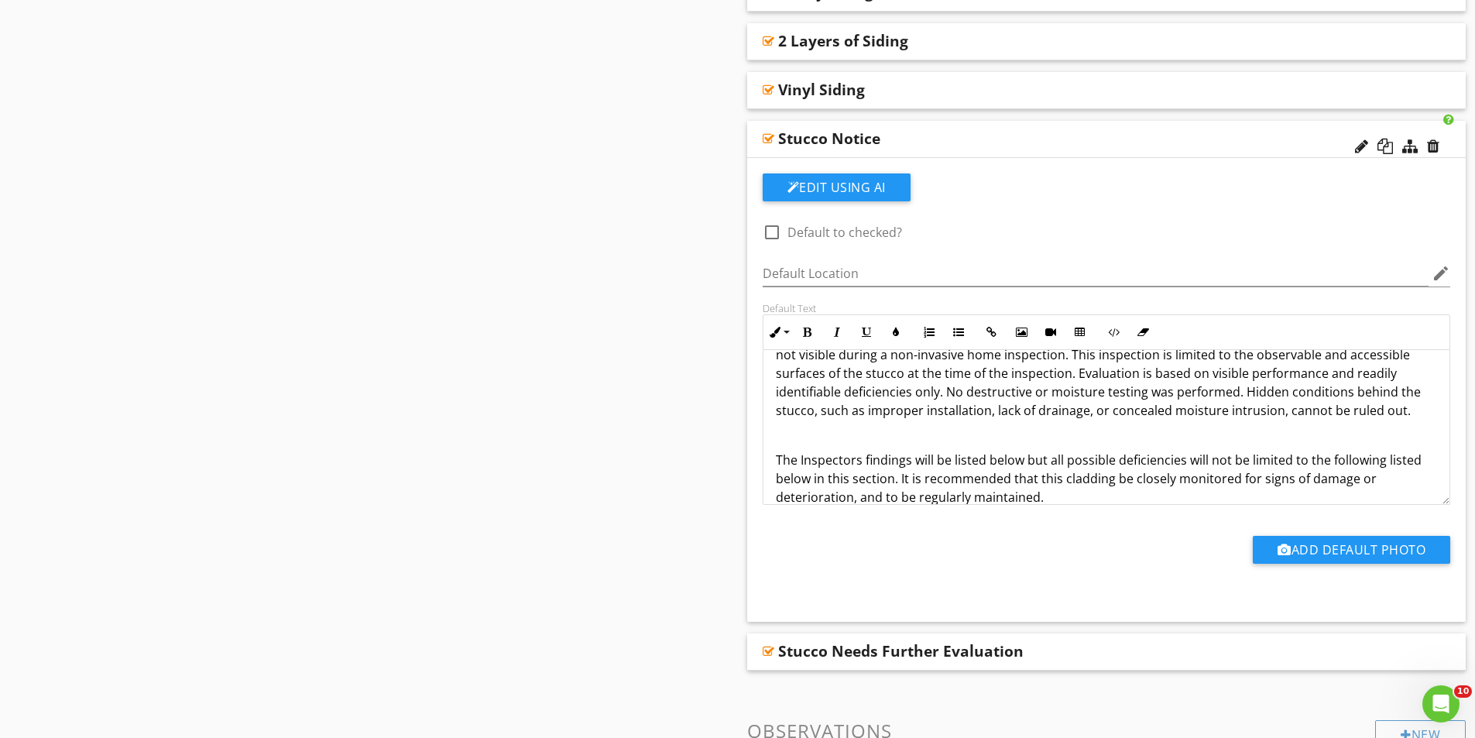
click at [771, 462] on div "Stucco is a common exterior wall cladding in this region and is generally well-…" at bounding box center [1107, 420] width 687 height 260
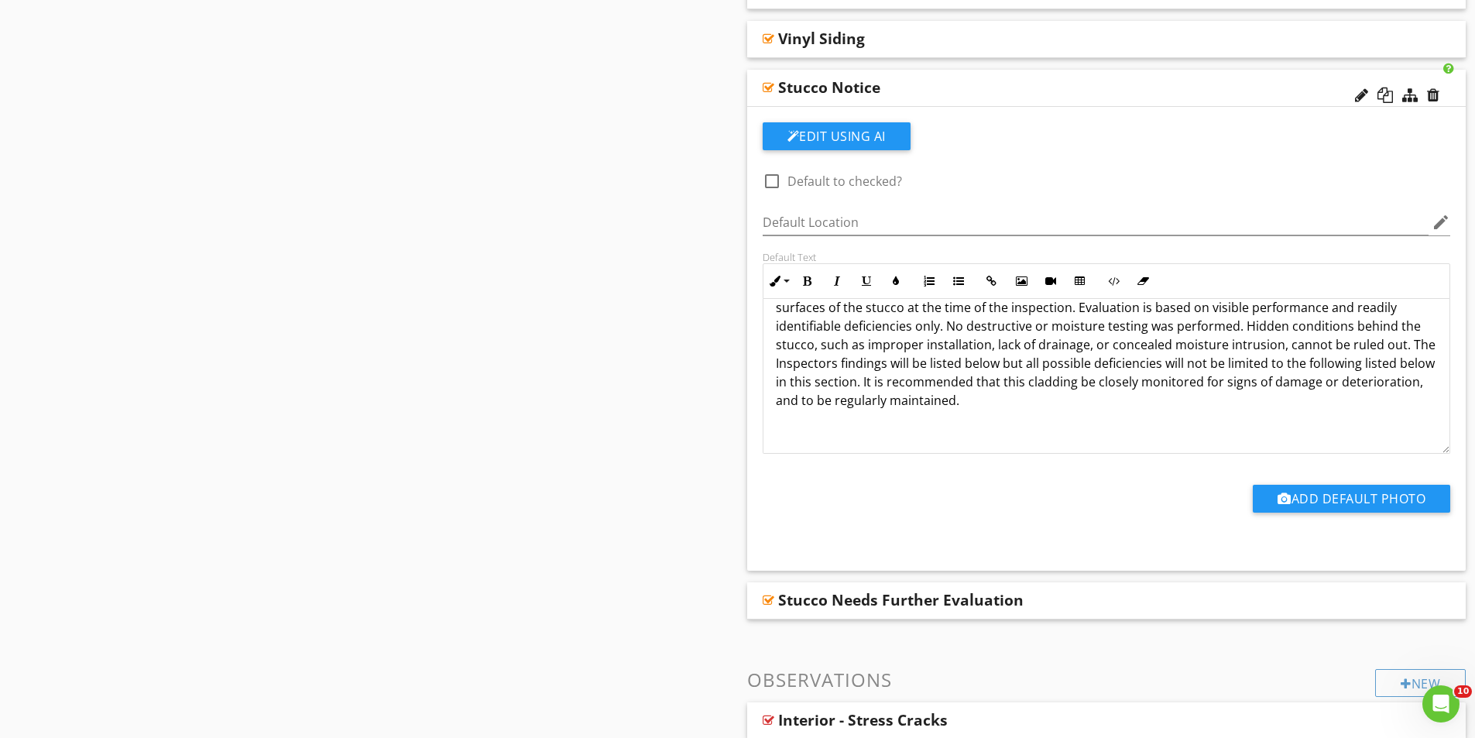
scroll to position [774, 0]
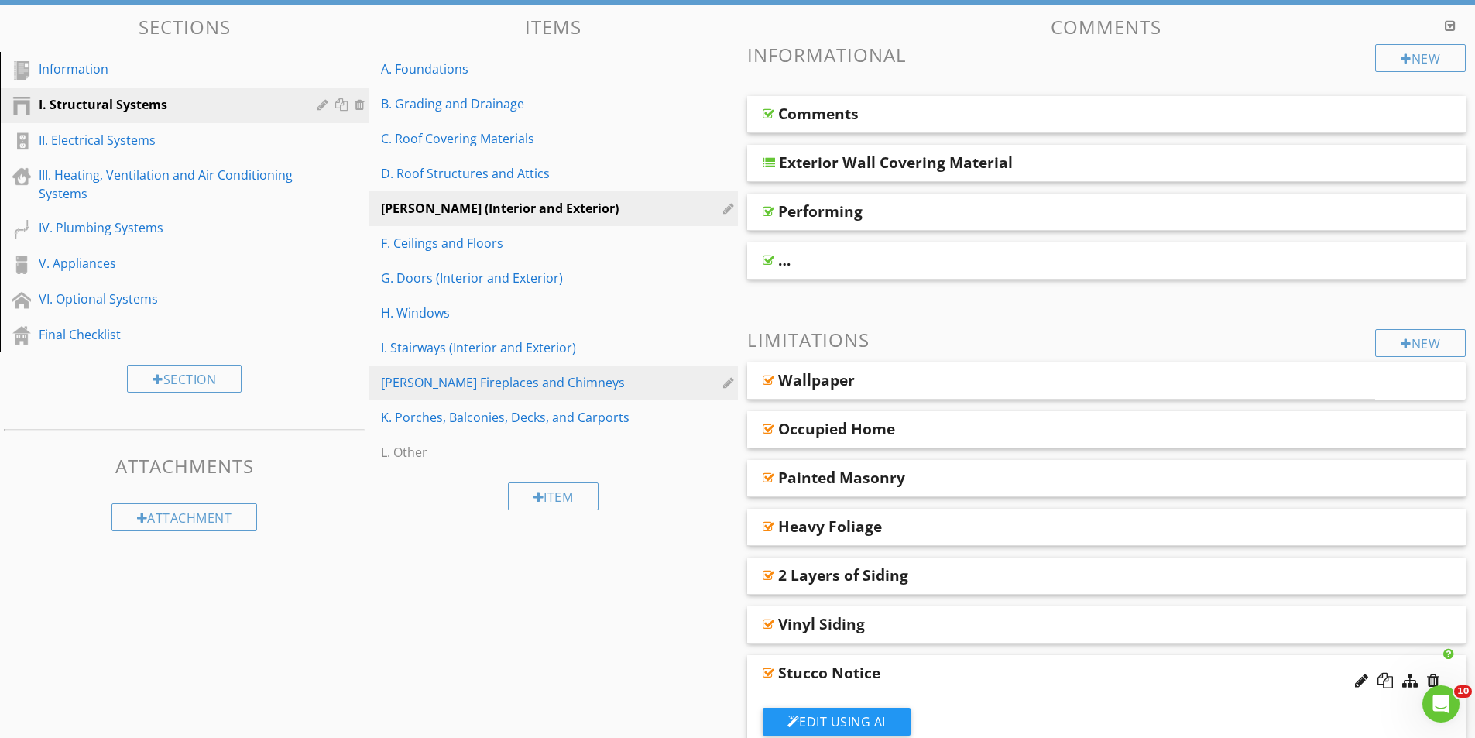
scroll to position [77, 0]
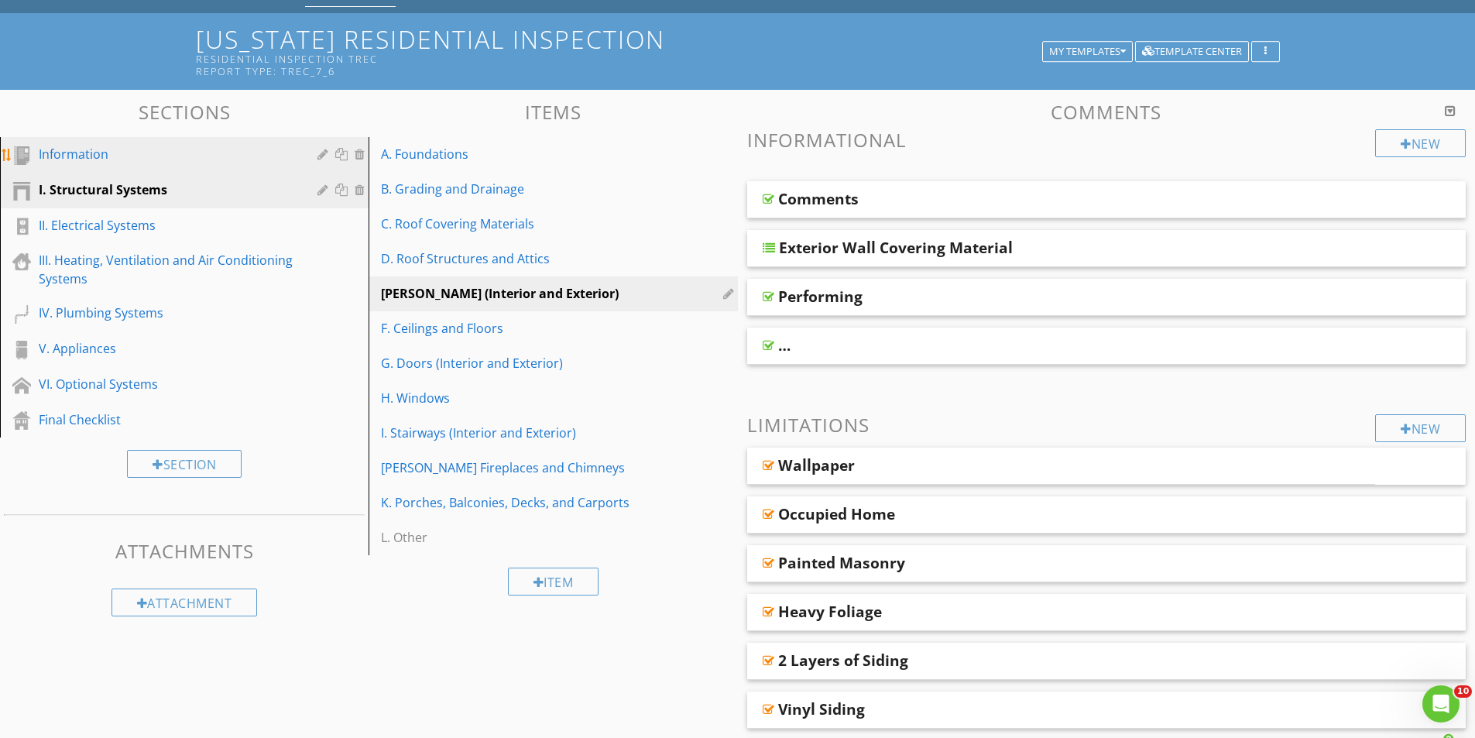
click at [113, 158] on div "Information" at bounding box center [167, 154] width 256 height 19
